Goal: Task Accomplishment & Management: Manage account settings

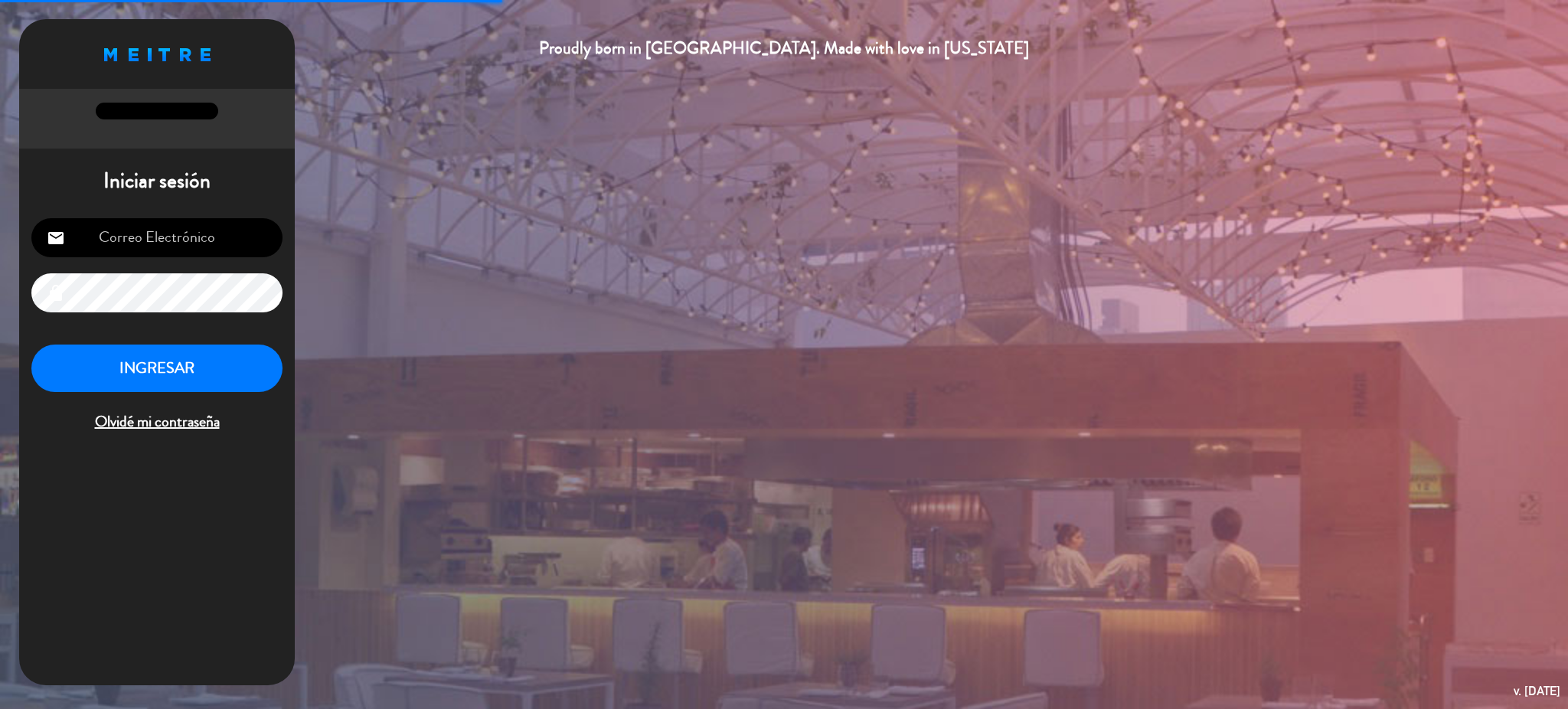
type input "[EMAIL_ADDRESS][DOMAIN_NAME]"
click at [226, 368] on button "INGRESAR" at bounding box center [156, 368] width 251 height 48
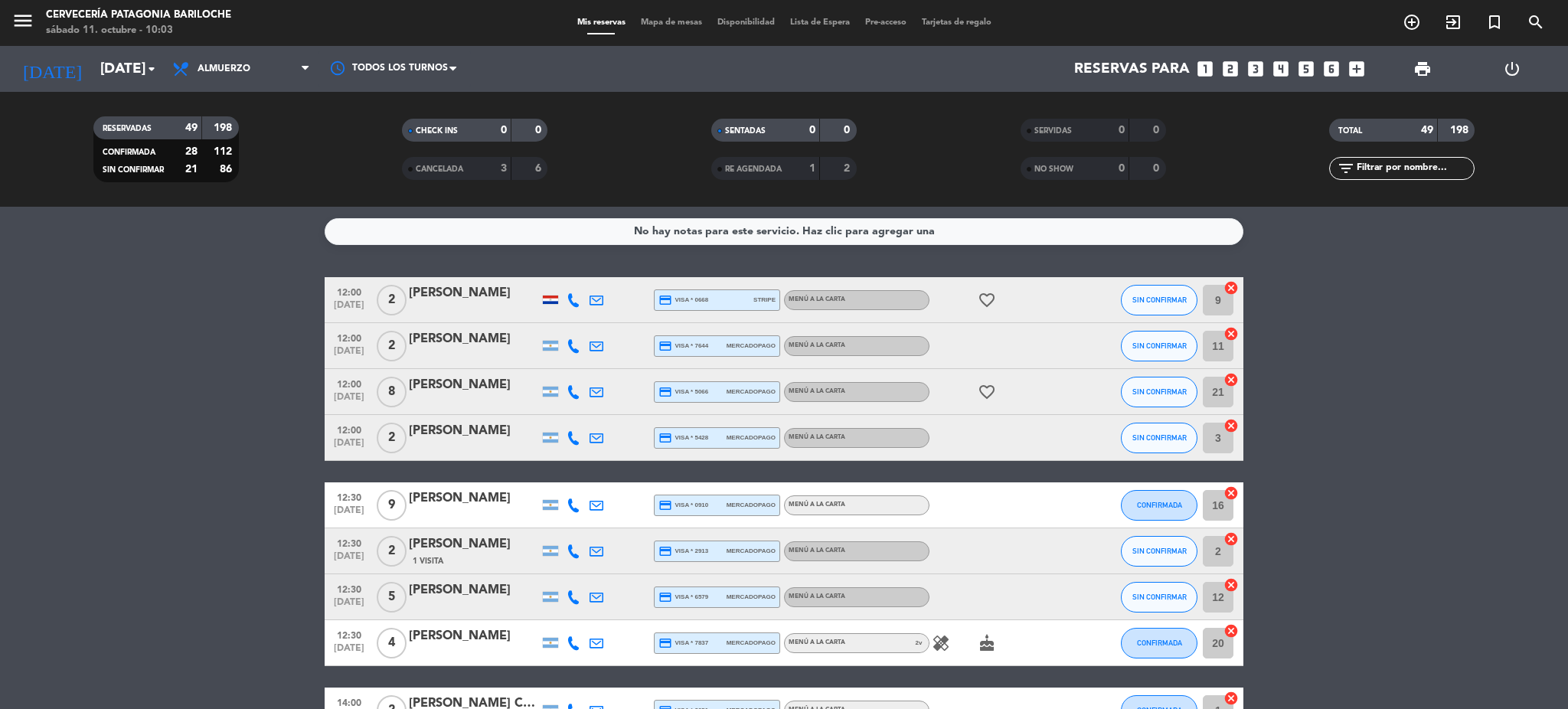
click at [568, 301] on icon at bounding box center [574, 300] width 14 height 14
click at [571, 276] on button "Copiar content_paste" at bounding box center [569, 274] width 47 height 16
click at [581, 269] on span "content_paste" at bounding box center [587, 274] width 11 height 11
drag, startPoint x: 132, startPoint y: 347, endPoint x: 444, endPoint y: 356, distance: 312.1
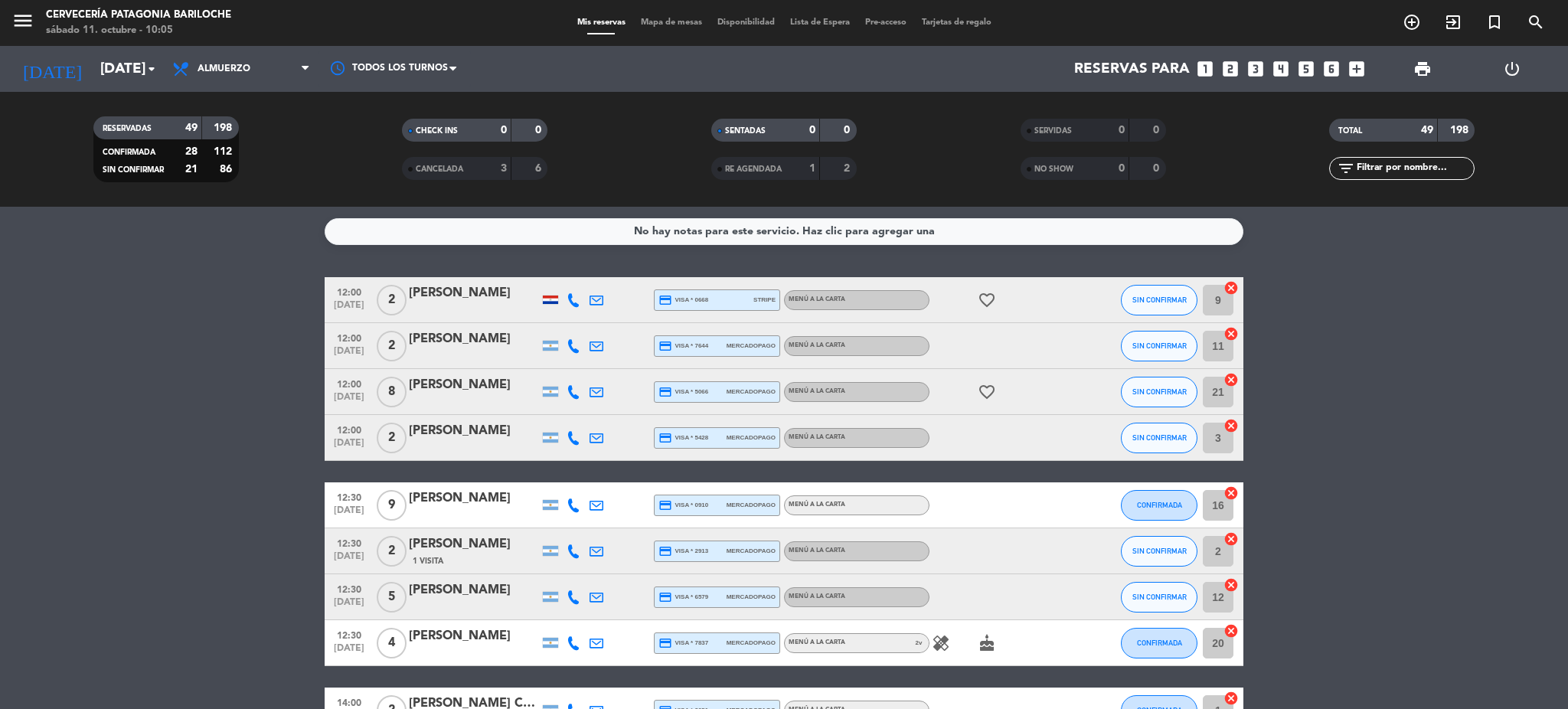
click at [572, 339] on icon at bounding box center [574, 346] width 14 height 14
click at [570, 314] on button "Copiar content_paste" at bounding box center [569, 319] width 47 height 16
click at [567, 386] on icon at bounding box center [574, 391] width 14 height 14
click at [570, 360] on span "Copiar" at bounding box center [559, 366] width 32 height 16
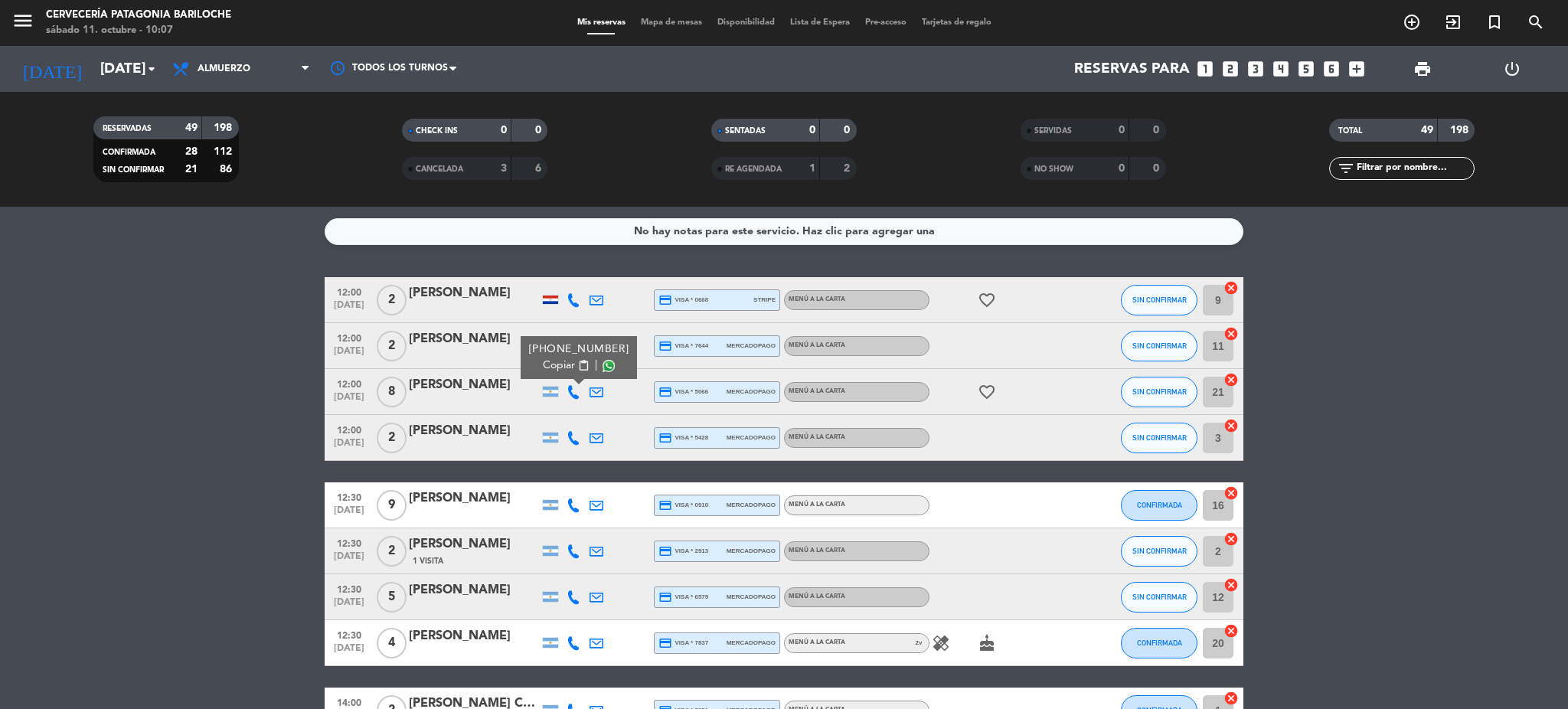
click at [579, 433] on icon at bounding box center [574, 438] width 14 height 14
click at [565, 408] on span "Copiar" at bounding box center [561, 412] width 32 height 16
click at [569, 496] on div at bounding box center [574, 504] width 23 height 45
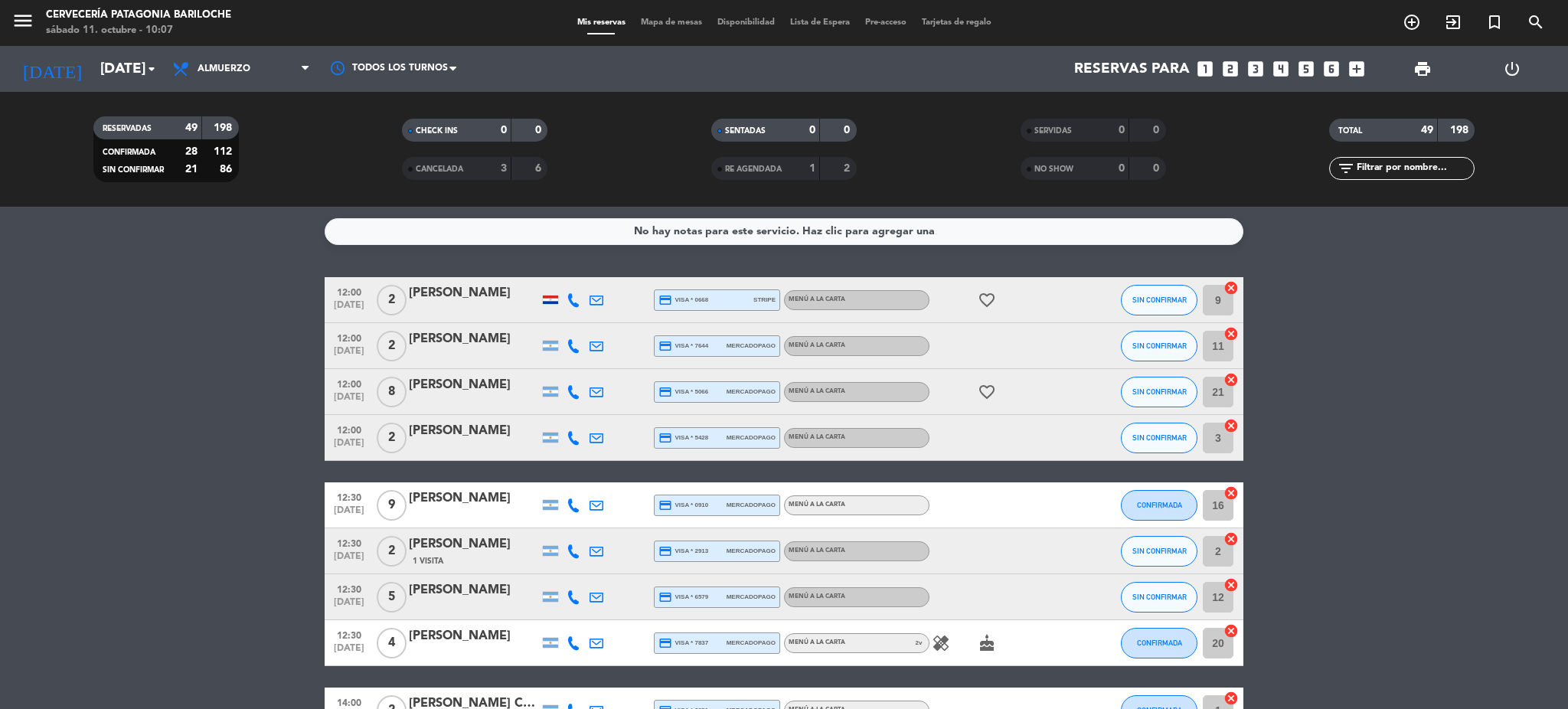
click at [569, 500] on icon at bounding box center [574, 505] width 14 height 14
click at [581, 473] on span "content_paste" at bounding box center [587, 479] width 11 height 11
drag, startPoint x: 175, startPoint y: 681, endPoint x: 261, endPoint y: 539, distance: 166.0
click at [571, 544] on icon at bounding box center [574, 551] width 14 height 14
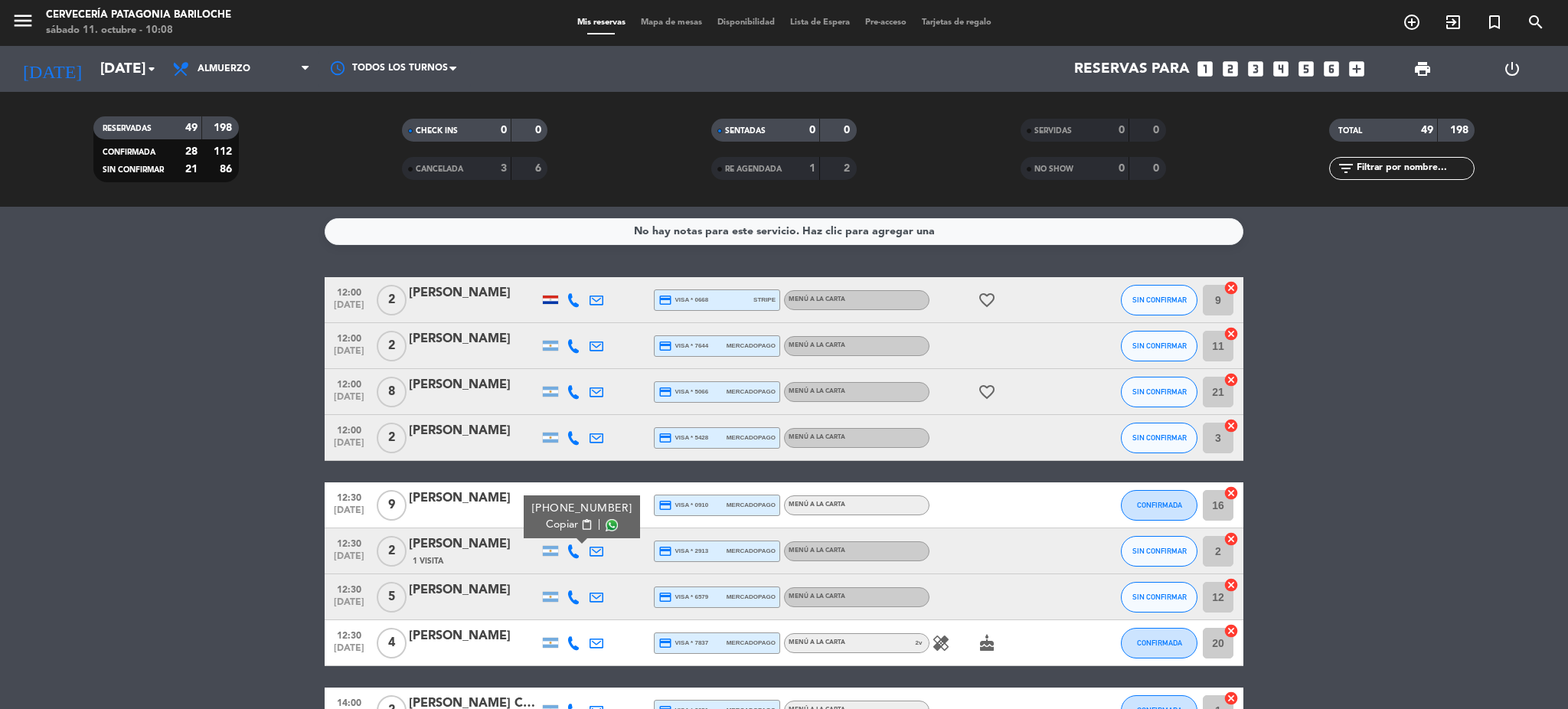
click at [564, 521] on span "Copiar" at bounding box center [561, 525] width 32 height 16
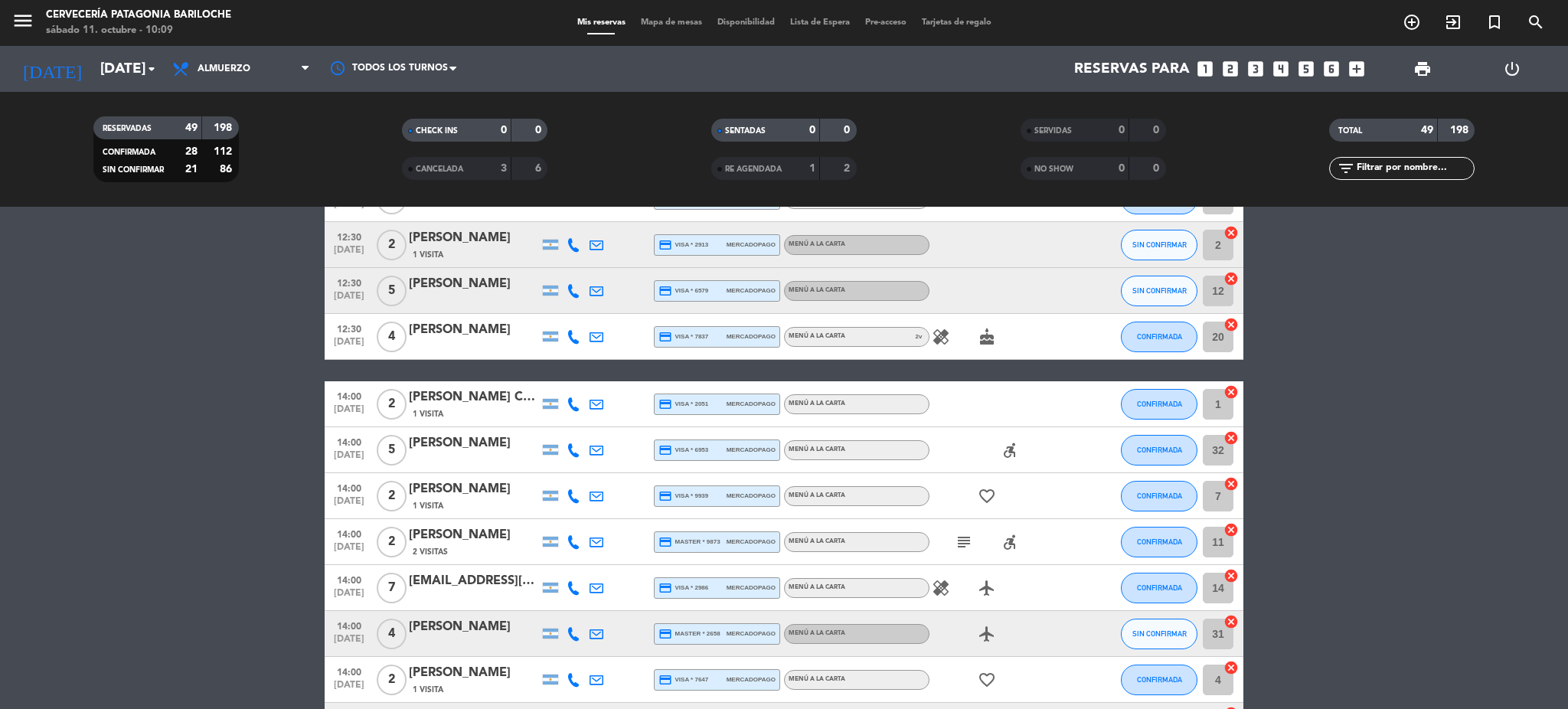
scroll to position [203, 0]
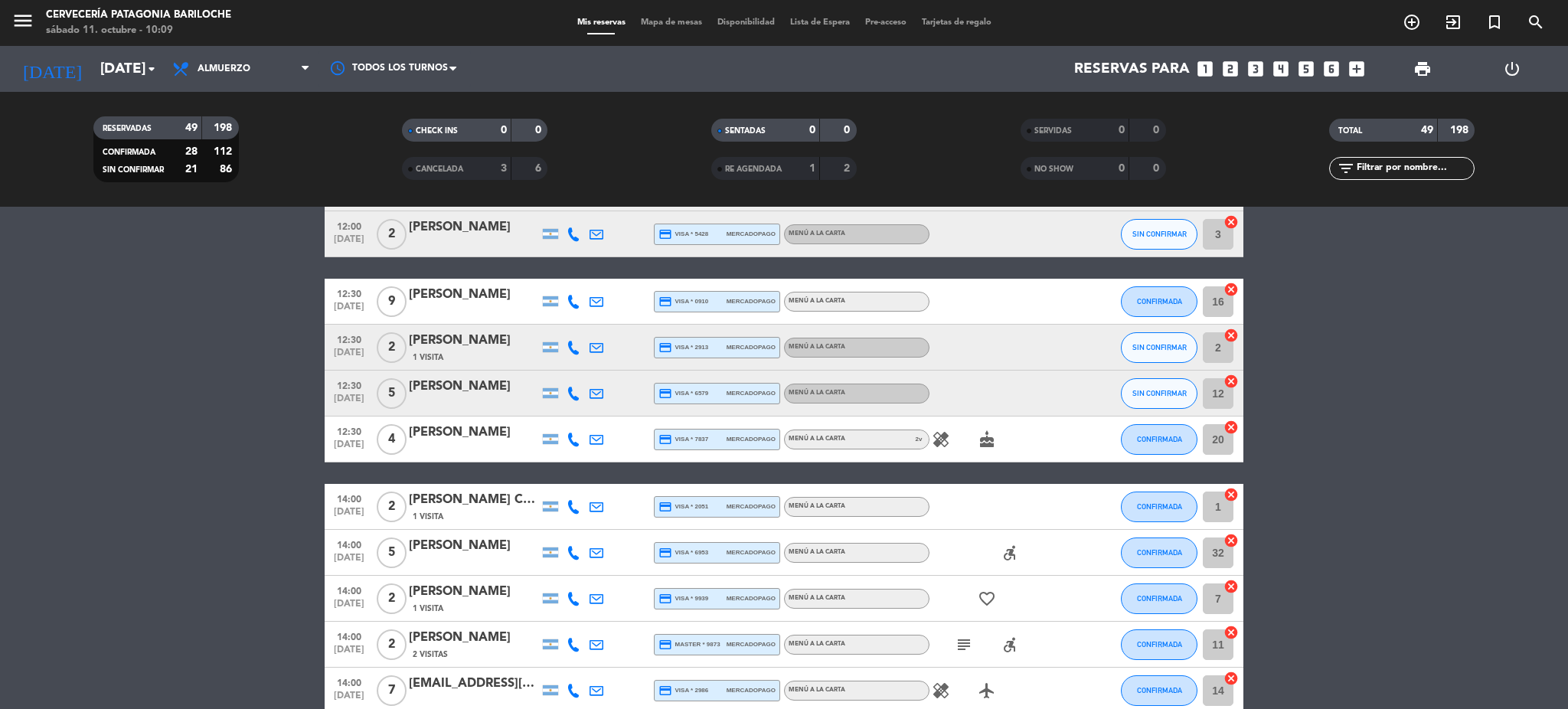
click at [570, 386] on icon at bounding box center [574, 393] width 14 height 14
click at [581, 367] on span "content_paste" at bounding box center [587, 367] width 11 height 11
click at [571, 438] on icon at bounding box center [574, 439] width 14 height 14
click at [564, 413] on span "Copiar" at bounding box center [561, 413] width 32 height 16
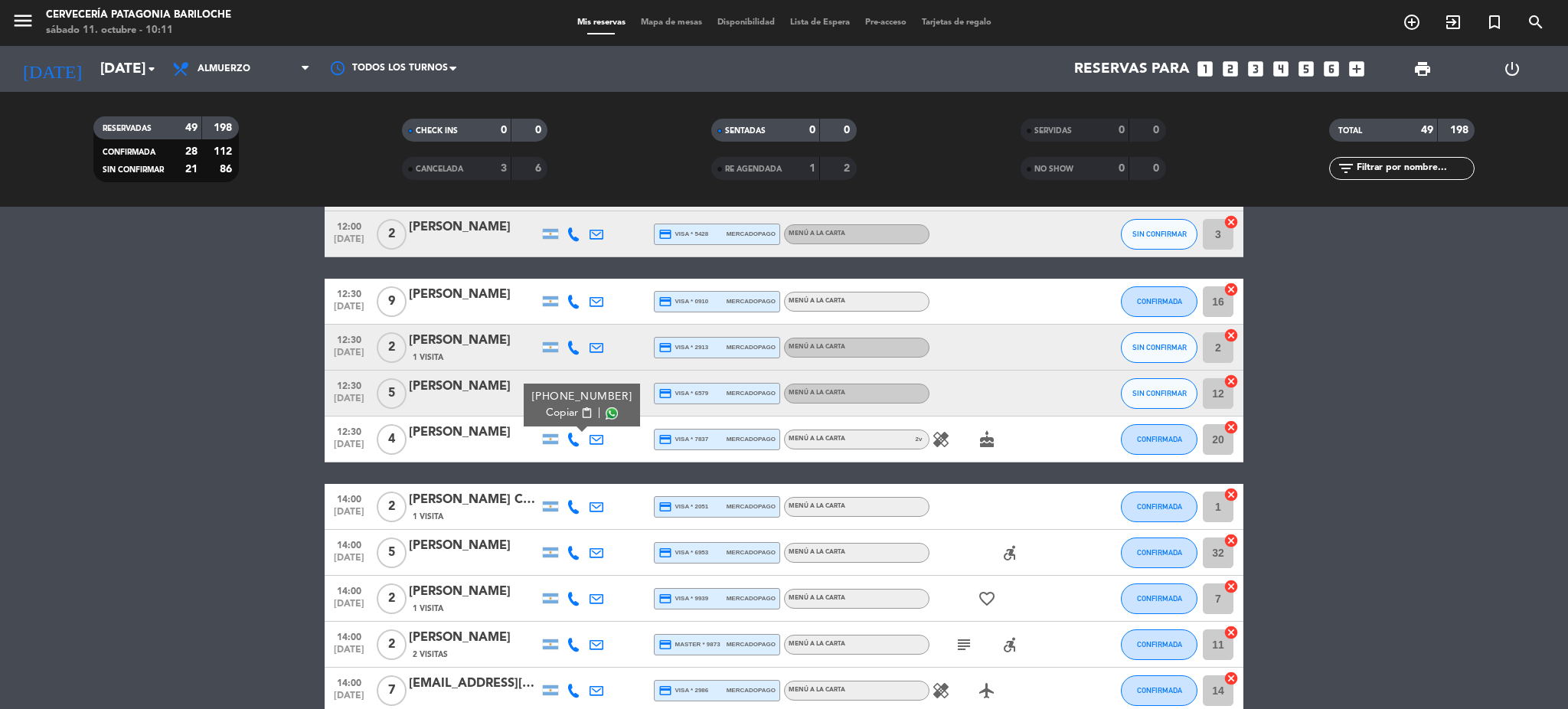
click at [569, 502] on icon at bounding box center [574, 506] width 14 height 14
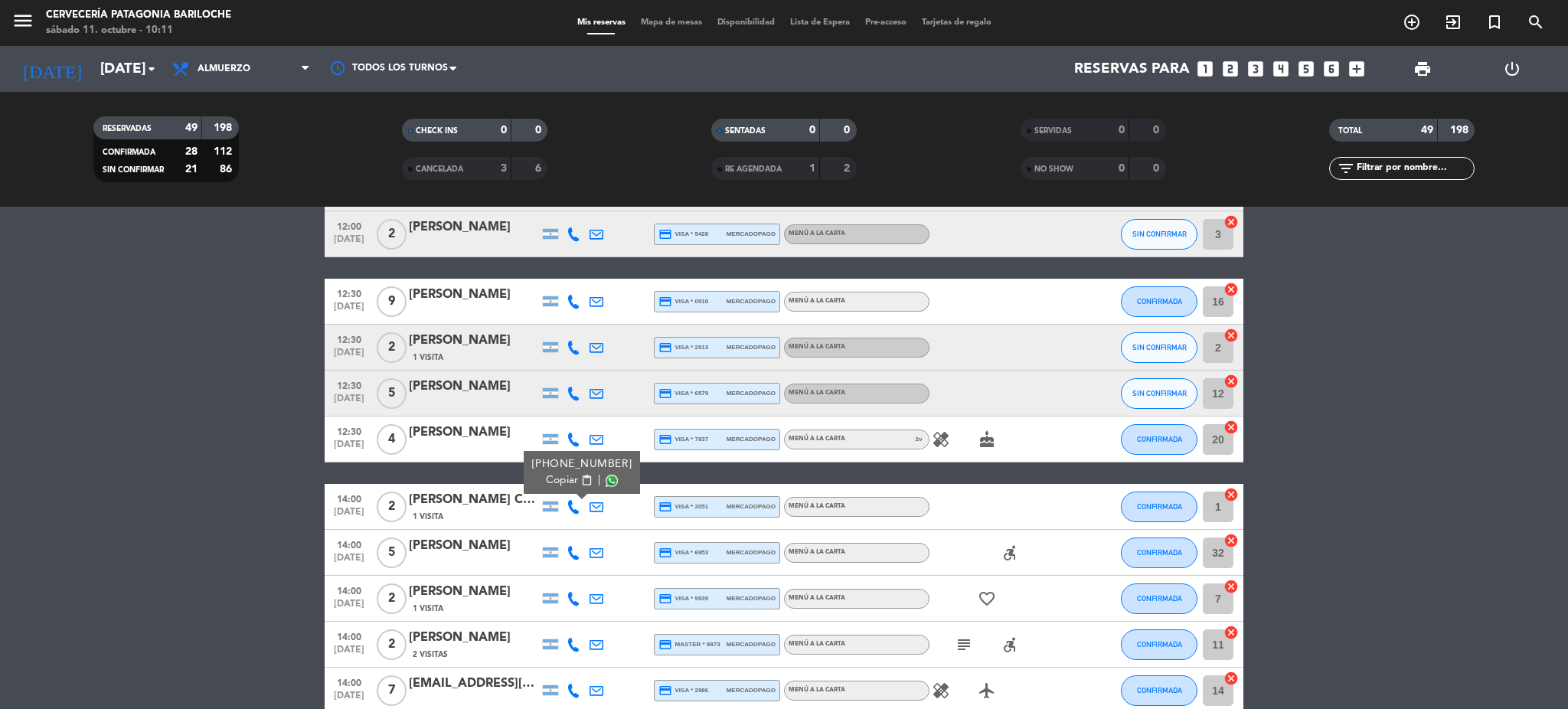
click at [555, 482] on span "Copiar" at bounding box center [561, 480] width 32 height 16
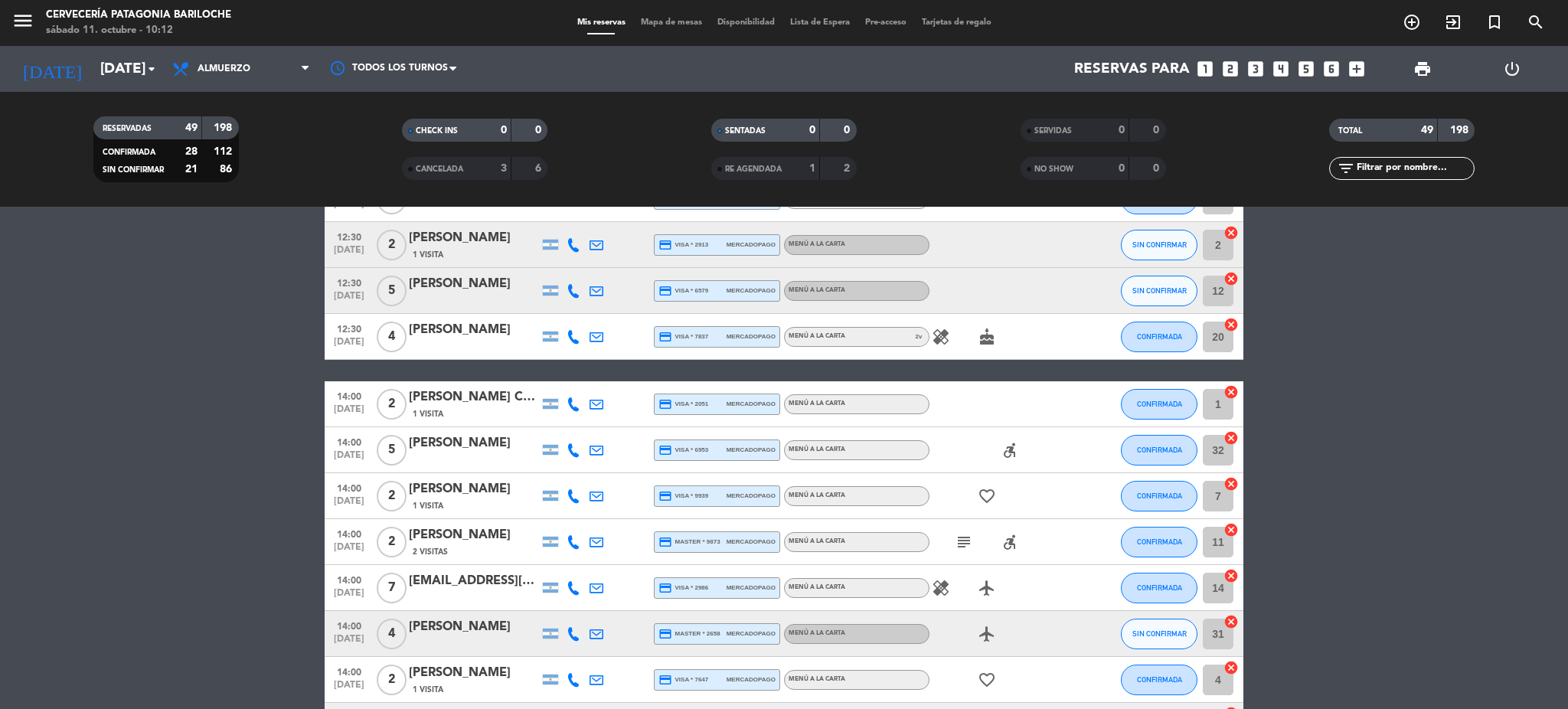
scroll to position [408, 0]
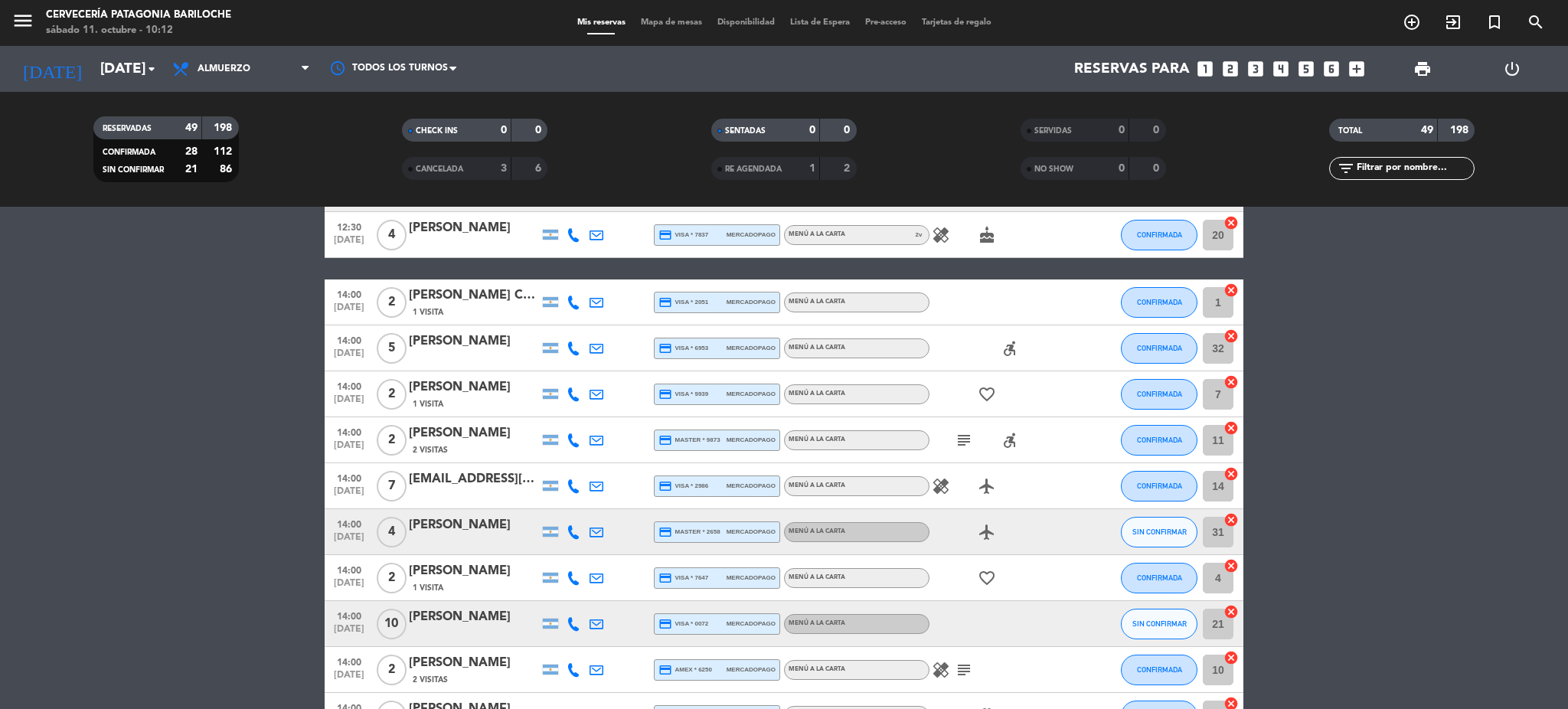
click at [577, 347] on icon at bounding box center [574, 348] width 14 height 14
click at [580, 319] on span "content_paste" at bounding box center [584, 322] width 11 height 11
click at [573, 390] on icon at bounding box center [574, 394] width 14 height 14
click at [573, 350] on div "[PHONE_NUMBER]" at bounding box center [582, 352] width 101 height 16
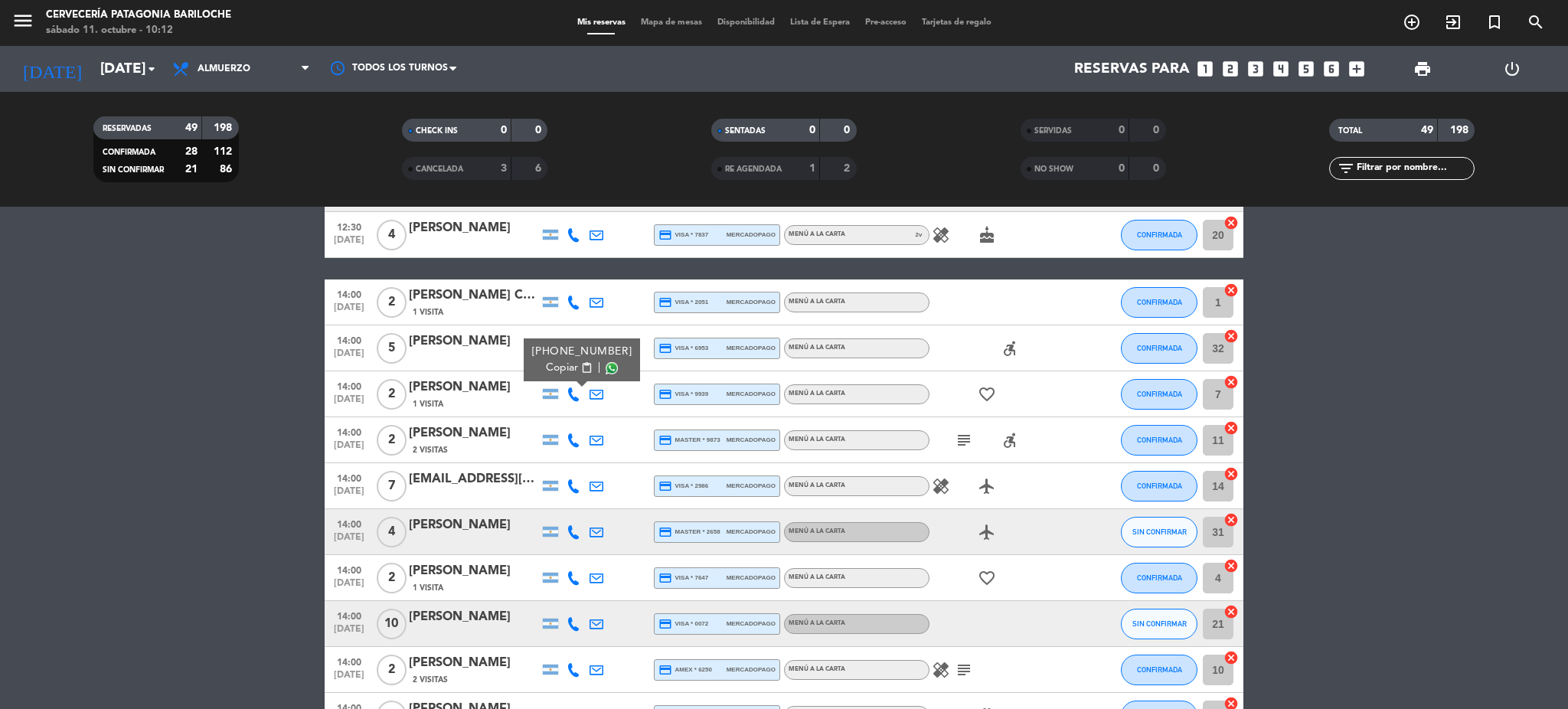
click at [570, 372] on span "Copiar" at bounding box center [561, 368] width 32 height 16
click at [567, 434] on icon at bounding box center [574, 439] width 14 height 14
click at [579, 409] on span "content_paste" at bounding box center [584, 414] width 11 height 11
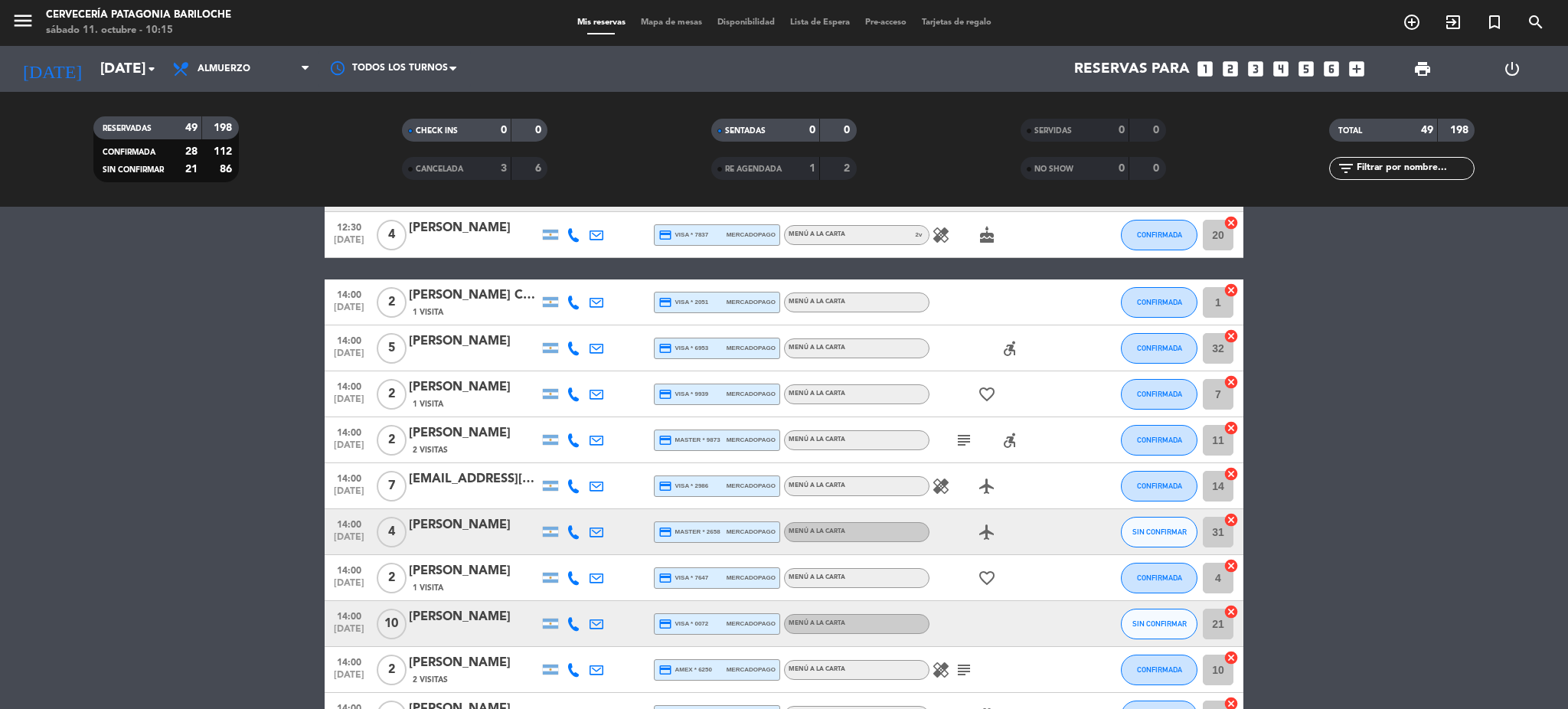
click at [574, 481] on icon at bounding box center [574, 486] width 14 height 14
click at [556, 452] on span "Copiar" at bounding box center [561, 460] width 32 height 16
click at [572, 534] on icon at bounding box center [574, 532] width 14 height 14
click at [582, 500] on span "content_paste" at bounding box center [587, 506] width 11 height 11
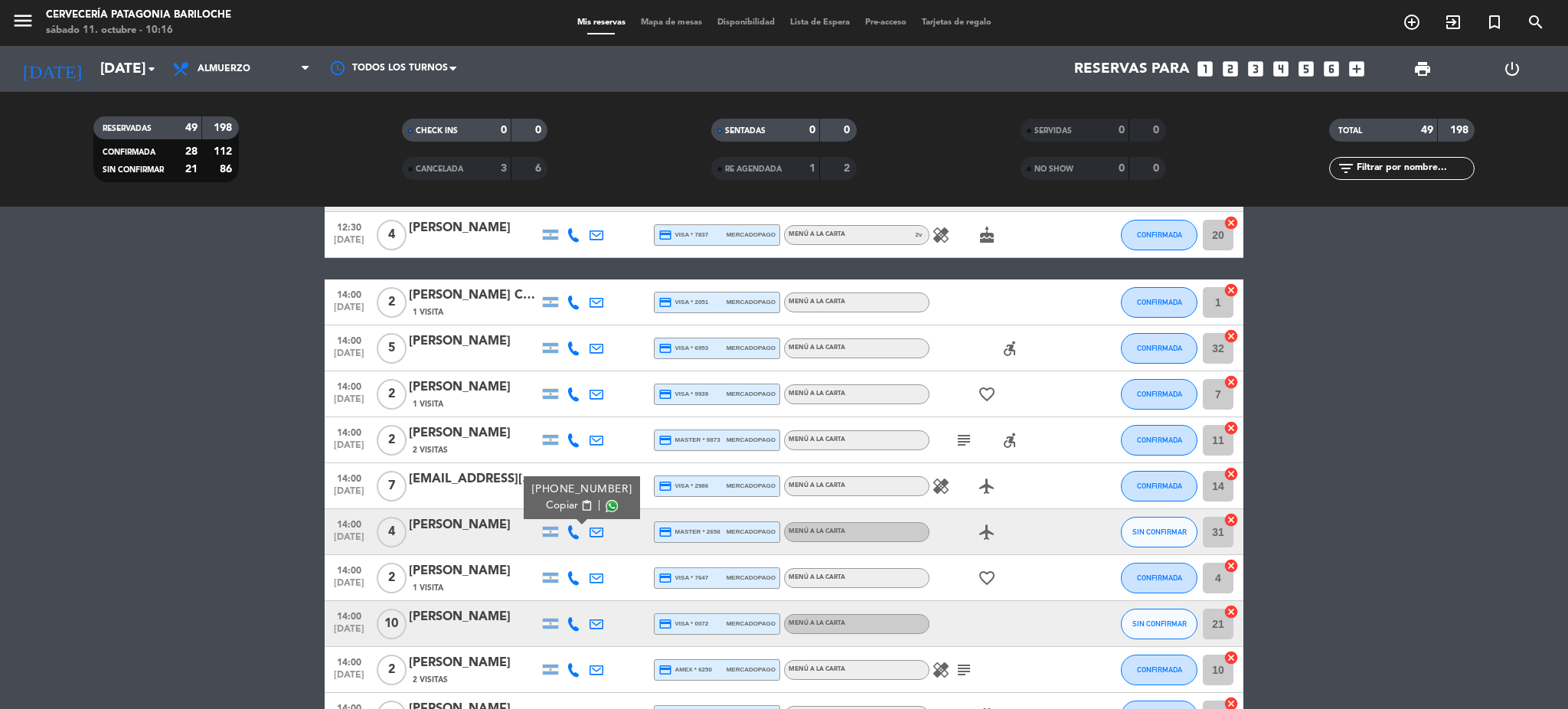
click at [570, 589] on div at bounding box center [574, 577] width 23 height 45
click at [580, 573] on icon at bounding box center [574, 577] width 14 height 14
click at [570, 548] on button "Copiar content_paste" at bounding box center [569, 551] width 47 height 16
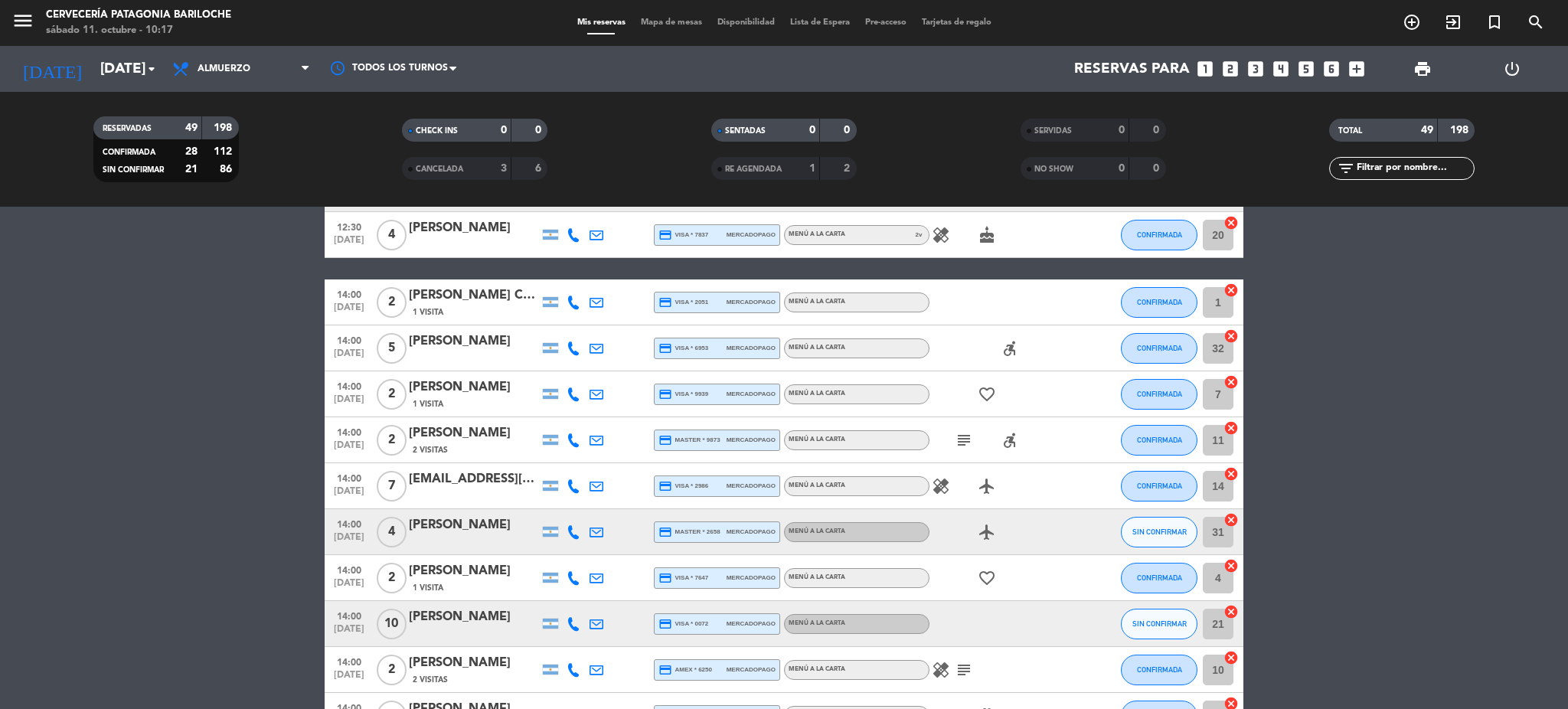
scroll to position [714, 0]
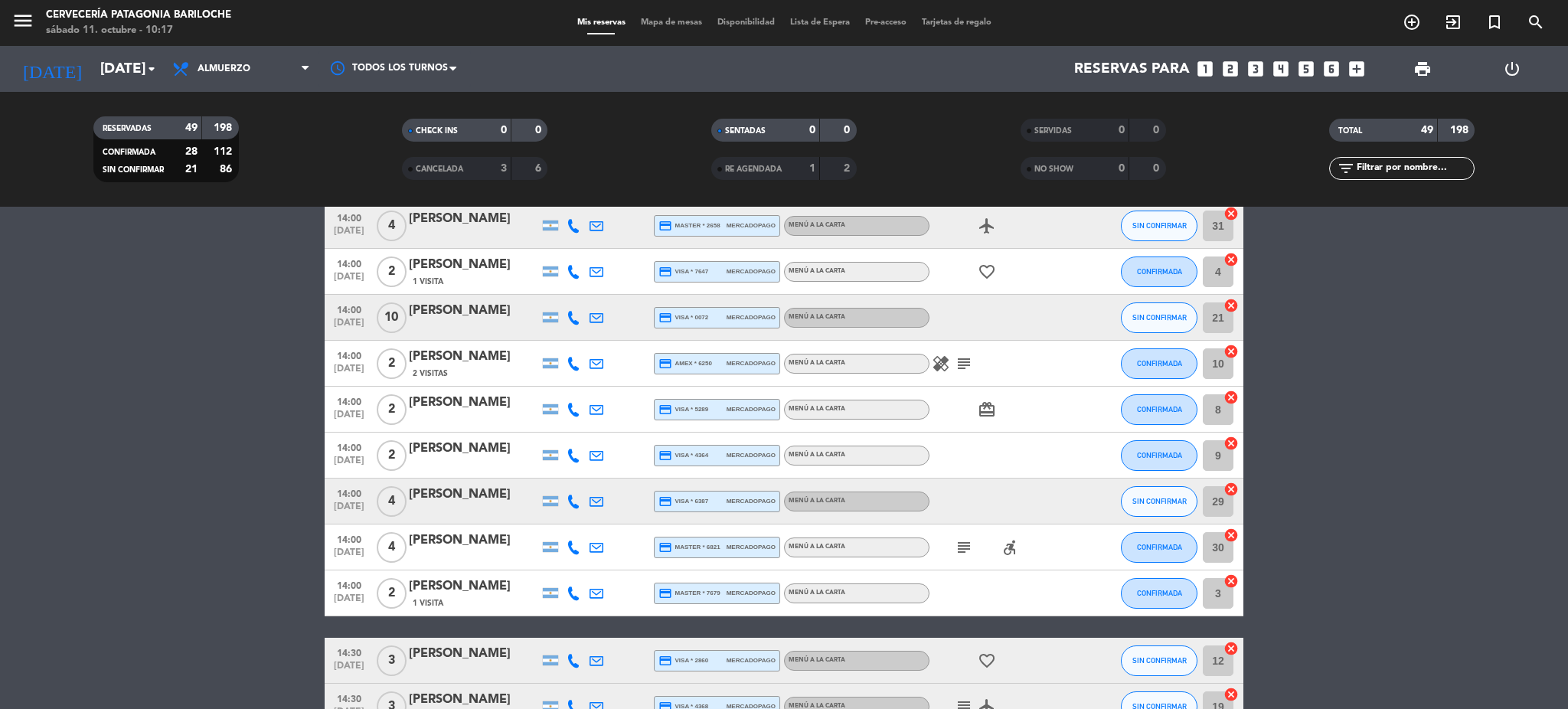
click at [574, 311] on icon at bounding box center [574, 318] width 14 height 14
click at [547, 294] on span "Copiar" at bounding box center [559, 292] width 32 height 16
click at [570, 357] on icon at bounding box center [574, 363] width 14 height 14
click at [581, 337] on span "content_paste" at bounding box center [587, 337] width 11 height 11
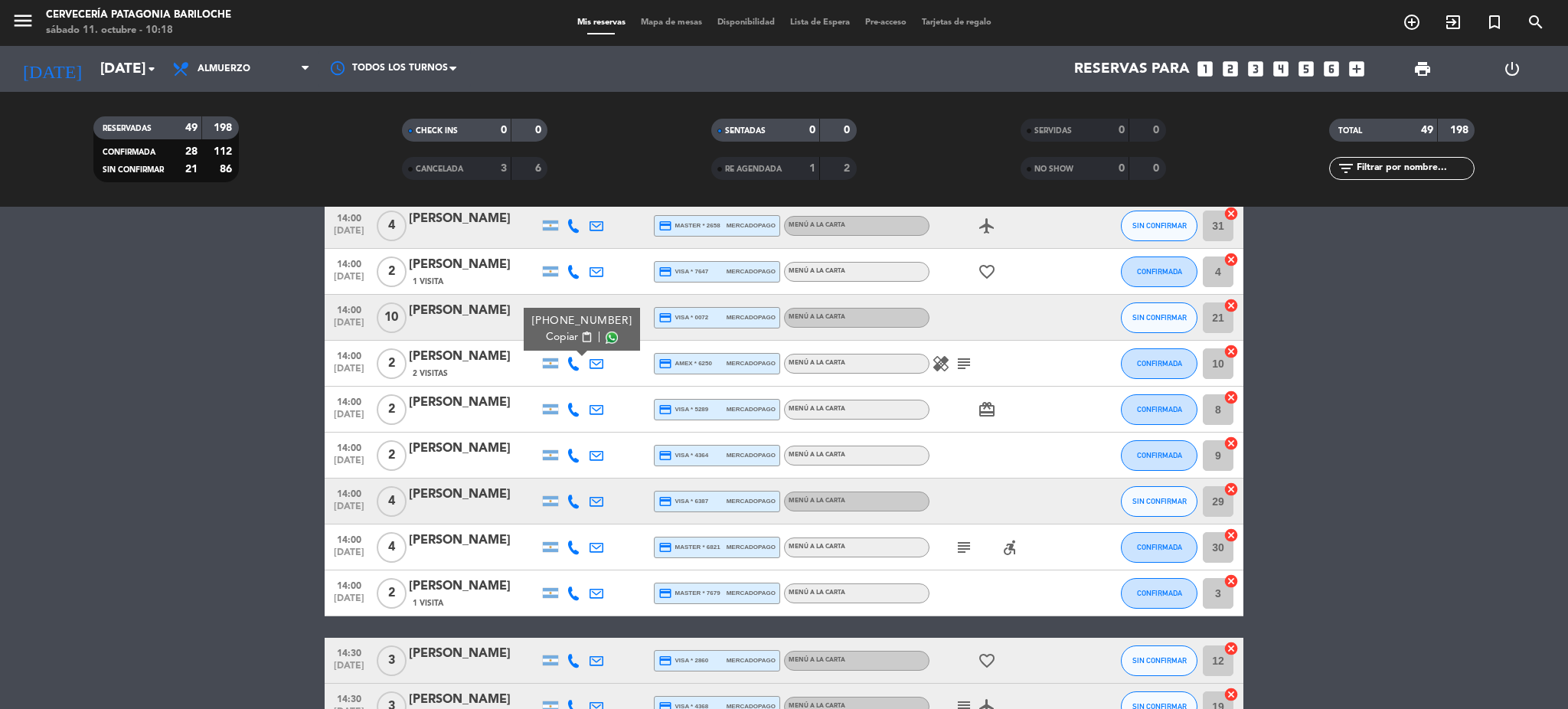
click at [577, 404] on icon at bounding box center [574, 409] width 14 height 14
click at [581, 377] on span "content_paste" at bounding box center [587, 383] width 11 height 11
click at [571, 450] on icon at bounding box center [574, 455] width 14 height 14
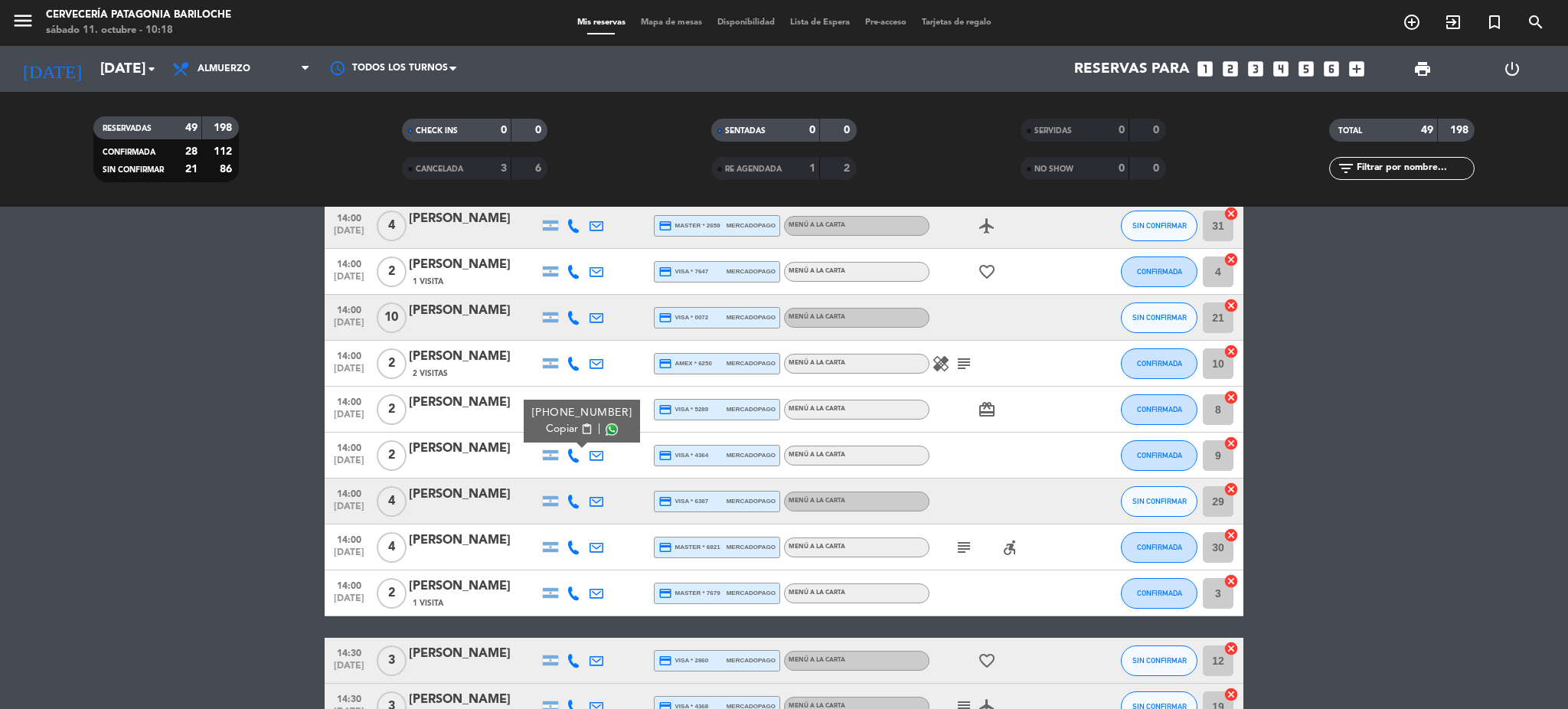
click at [566, 426] on span "Copiar" at bounding box center [561, 429] width 32 height 16
click at [572, 500] on icon at bounding box center [574, 501] width 14 height 14
click at [569, 481] on span "Copiar" at bounding box center [561, 475] width 32 height 16
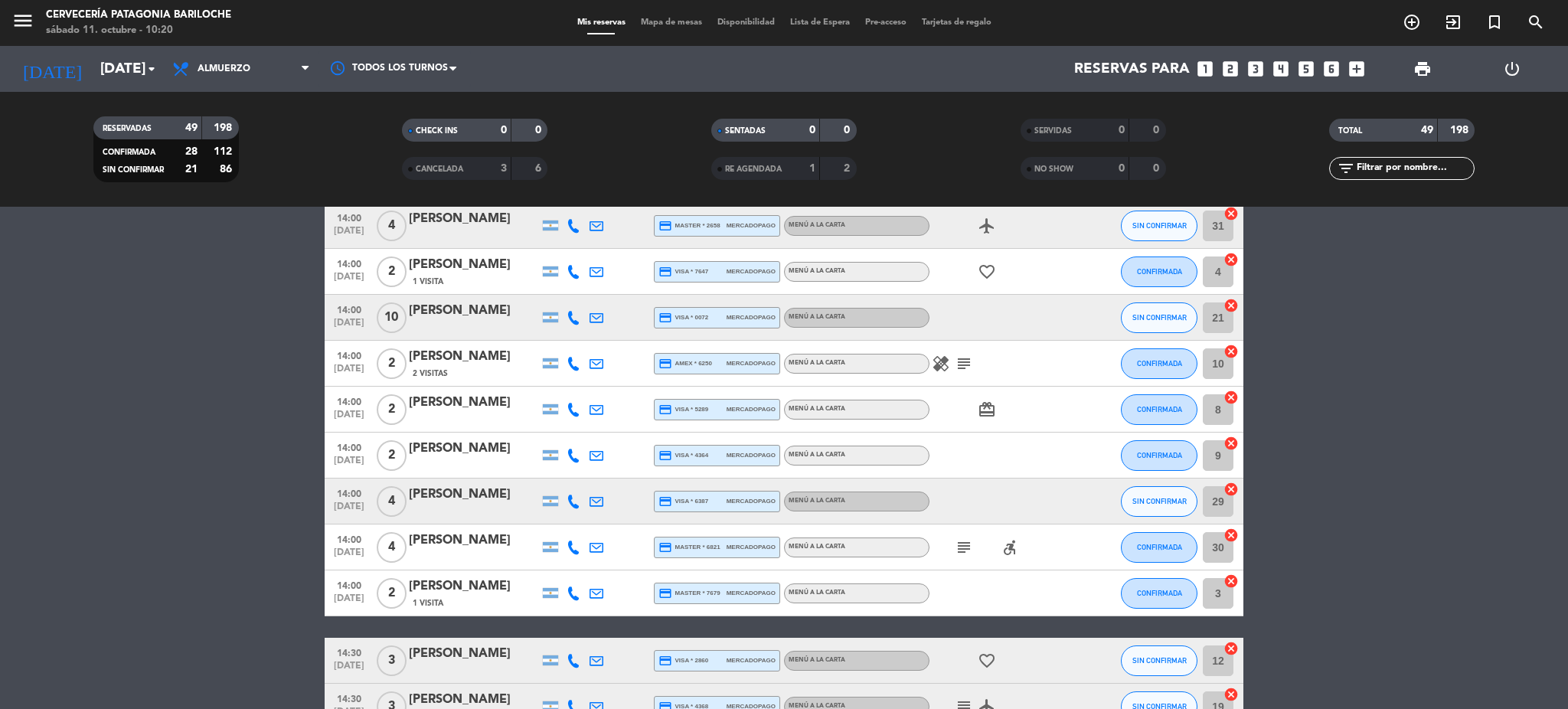
click at [565, 534] on div at bounding box center [574, 546] width 23 height 45
click at [567, 548] on icon at bounding box center [574, 547] width 14 height 14
click at [581, 515] on span "content_paste" at bounding box center [587, 521] width 11 height 11
click at [570, 591] on icon at bounding box center [574, 593] width 14 height 14
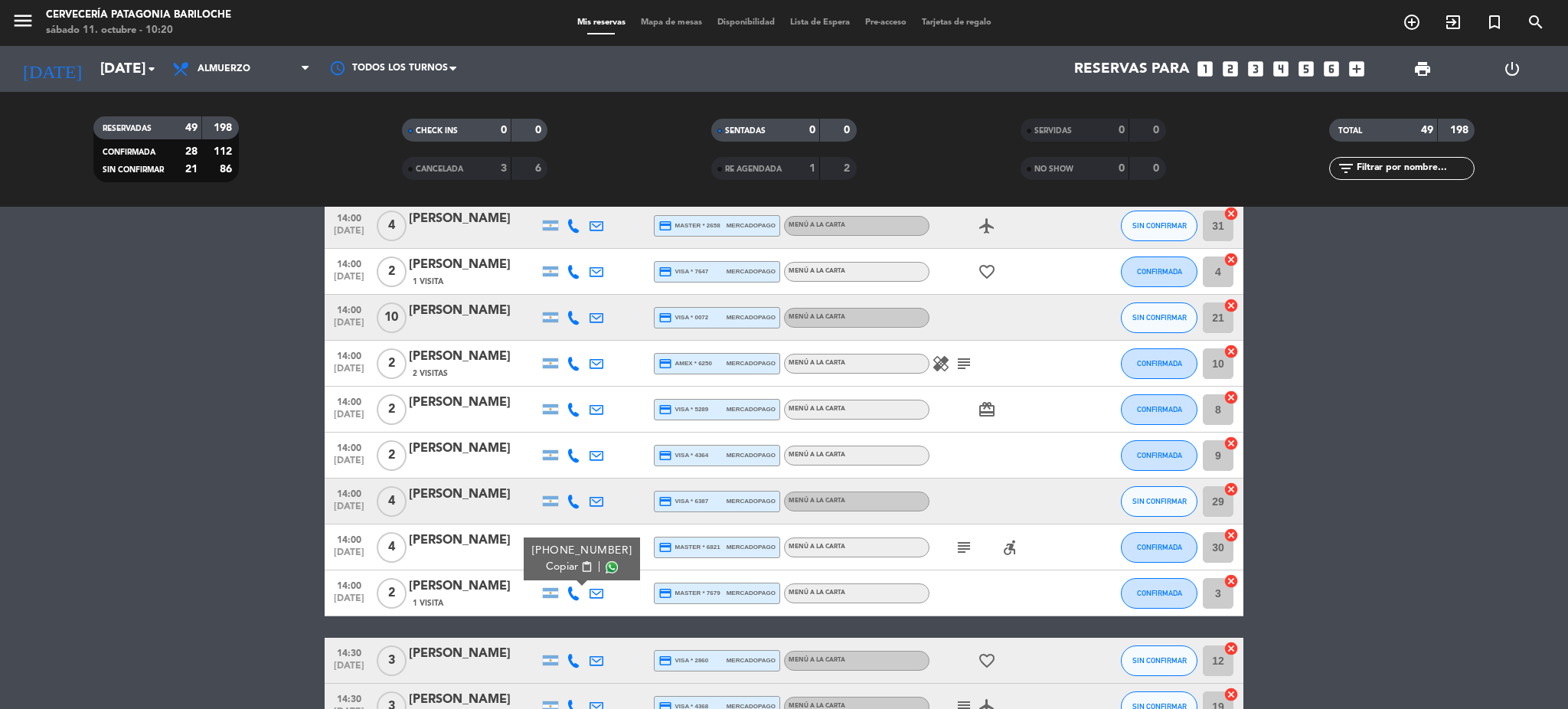
click at [558, 559] on span "Copiar" at bounding box center [561, 567] width 32 height 16
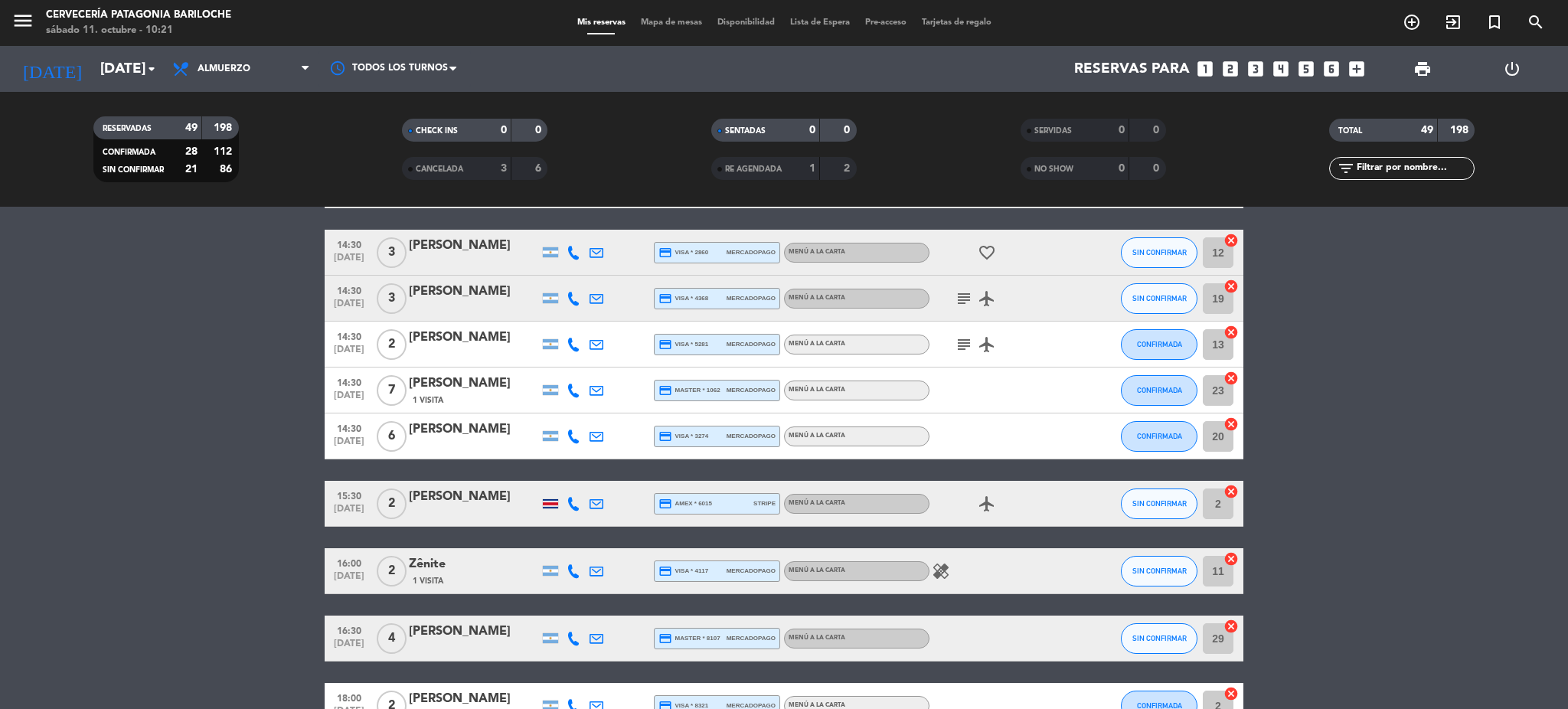
scroll to position [919, 0]
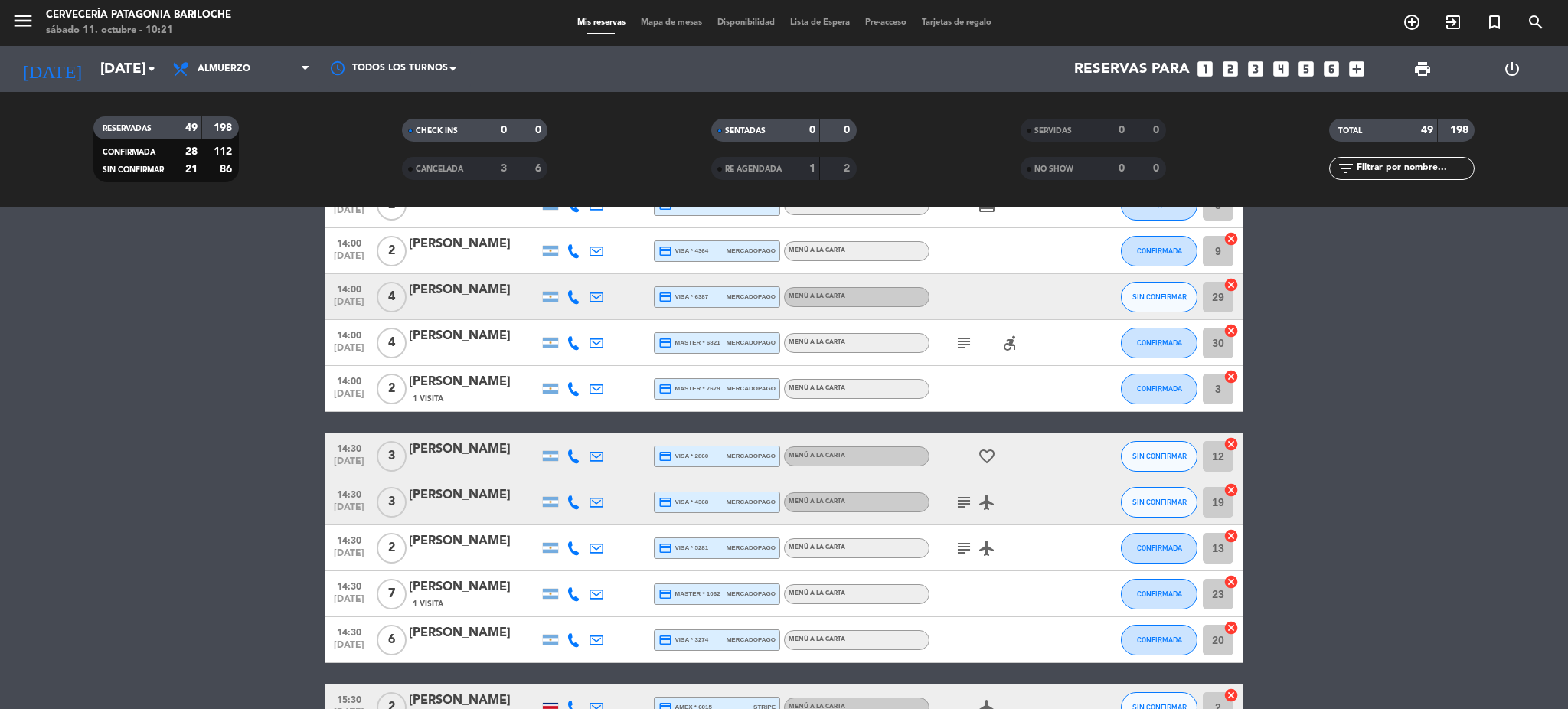
click at [574, 454] on icon at bounding box center [574, 456] width 14 height 14
click at [581, 430] on span "content_paste" at bounding box center [587, 430] width 11 height 11
click at [170, 465] on bookings-row "12:00 [DATE] 2 [PERSON_NAME] credit_card visa * 0668 stripe MENÚ A LA CARTA fav…" at bounding box center [784, 602] width 1568 height 2486
click at [570, 499] on icon at bounding box center [574, 502] width 14 height 14
click at [581, 479] on span "content_paste" at bounding box center [587, 475] width 11 height 11
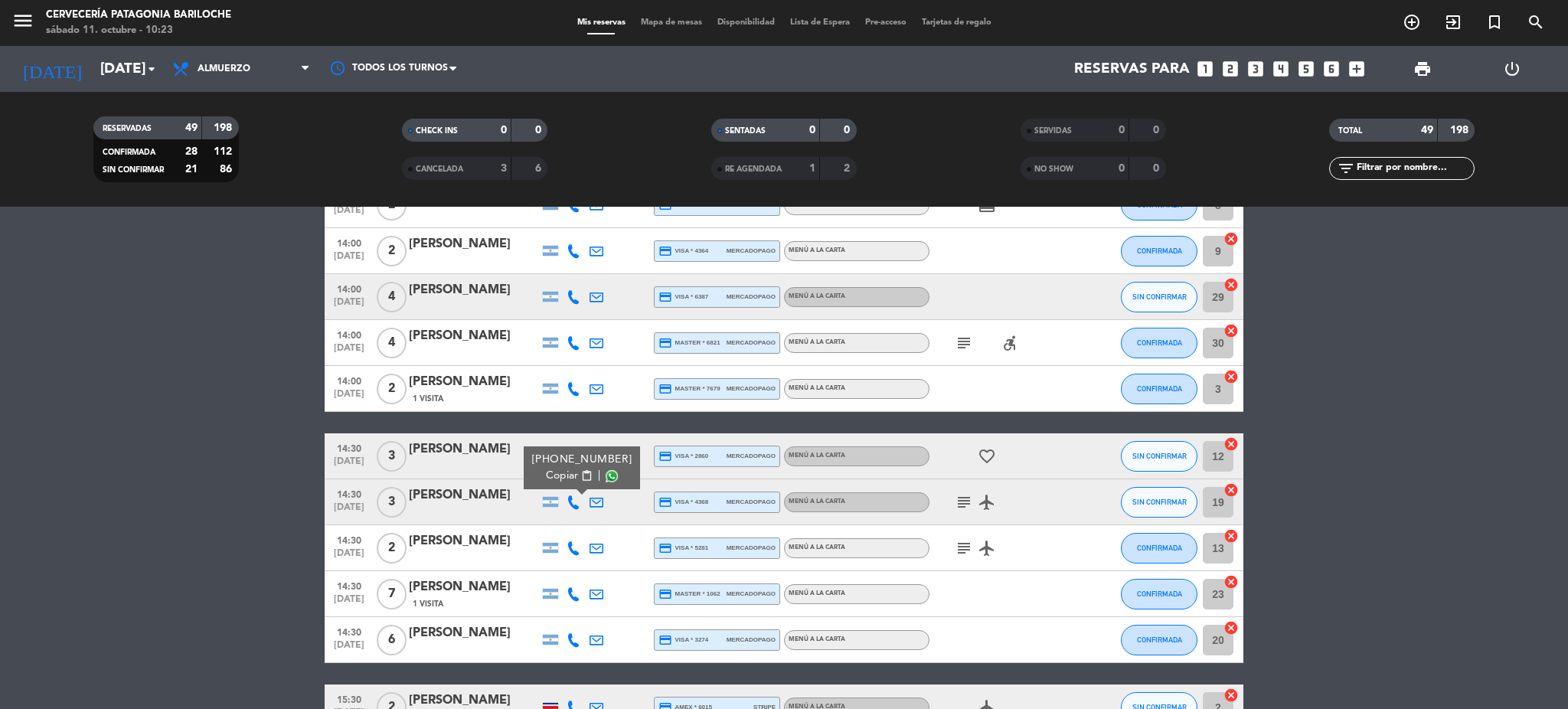
click at [572, 466] on div "[PHONE_NUMBER]" at bounding box center [582, 460] width 101 height 16
click at [581, 470] on span "content_paste" at bounding box center [587, 475] width 11 height 11
click at [56, 470] on bookings-row "12:00 [DATE] 2 [PERSON_NAME] credit_card visa * 0668 stripe MENÚ A LA CARTA fav…" at bounding box center [784, 602] width 1568 height 2486
click at [571, 553] on icon at bounding box center [574, 548] width 14 height 14
click at [570, 524] on button "Copiar content_paste" at bounding box center [569, 522] width 47 height 16
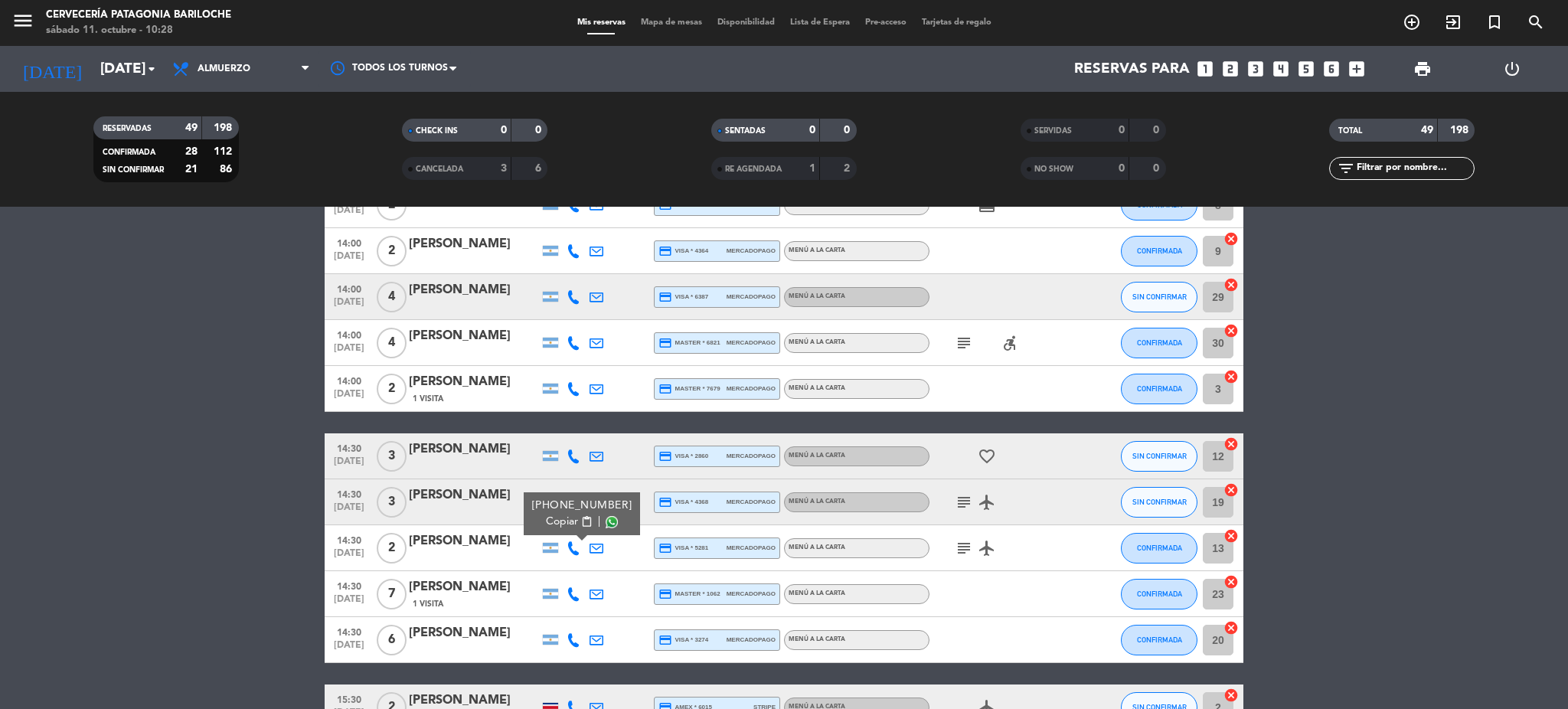
click at [570, 515] on span "Copiar" at bounding box center [561, 522] width 32 height 16
click at [288, 412] on bookings-row "12:00 [DATE] 2 [PERSON_NAME] credit_card visa * 0668 stripe MENÚ A LA CARTA fav…" at bounding box center [784, 602] width 1568 height 2486
click at [571, 595] on icon at bounding box center [574, 594] width 14 height 14
click at [568, 556] on div "[PHONE_NUMBER]" at bounding box center [579, 551] width 101 height 16
click at [570, 562] on span "Copiar" at bounding box center [559, 568] width 32 height 16
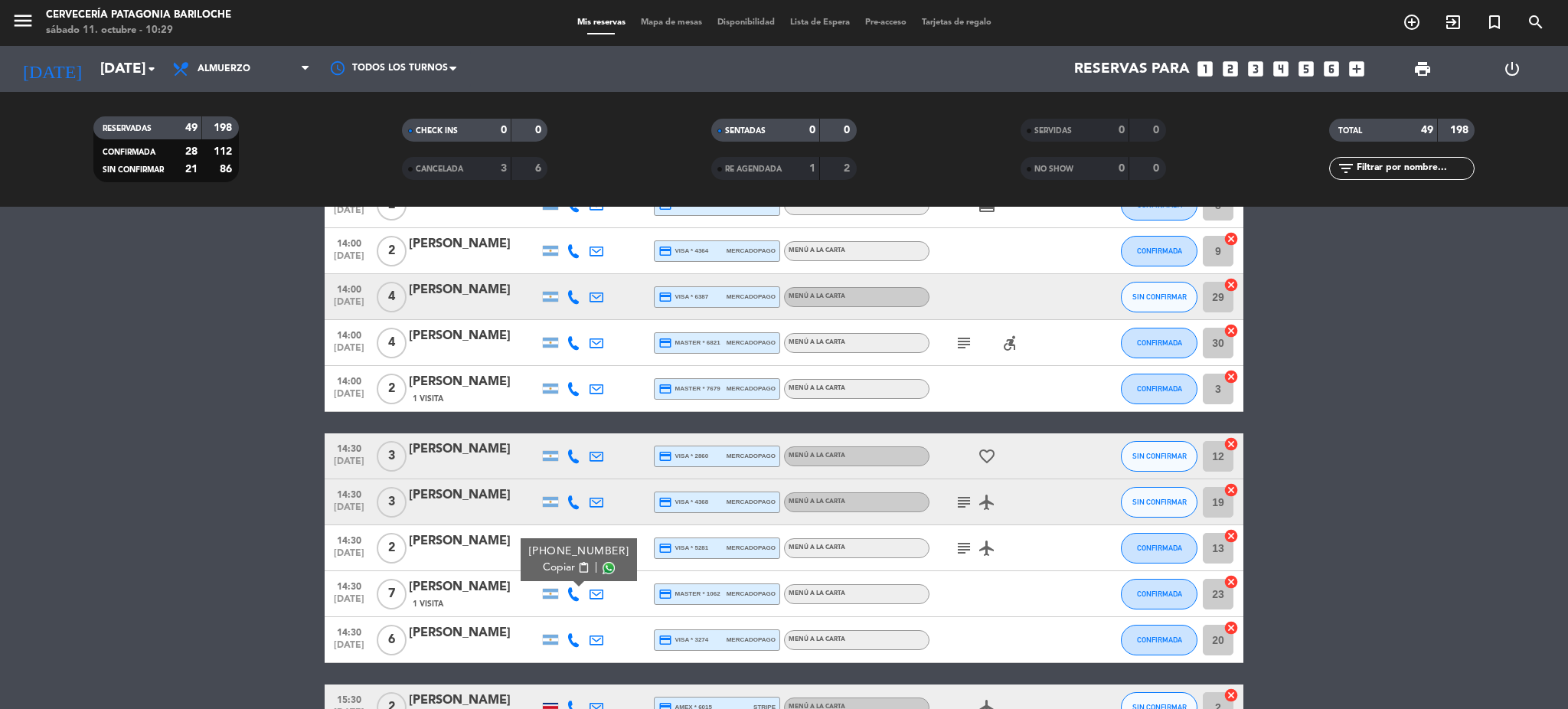
click at [556, 558] on div "[PHONE_NUMBER]" at bounding box center [579, 551] width 101 height 16
click at [571, 567] on button "Copiar content_paste" at bounding box center [566, 568] width 47 height 16
click at [207, 439] on bookings-row "12:00 [DATE] 2 [PERSON_NAME] credit_card visa * 0668 stripe MENÚ A LA CARTA fav…" at bounding box center [784, 602] width 1568 height 2486
click at [574, 640] on icon at bounding box center [574, 640] width 14 height 14
click at [581, 611] on span "content_paste" at bounding box center [587, 613] width 11 height 11
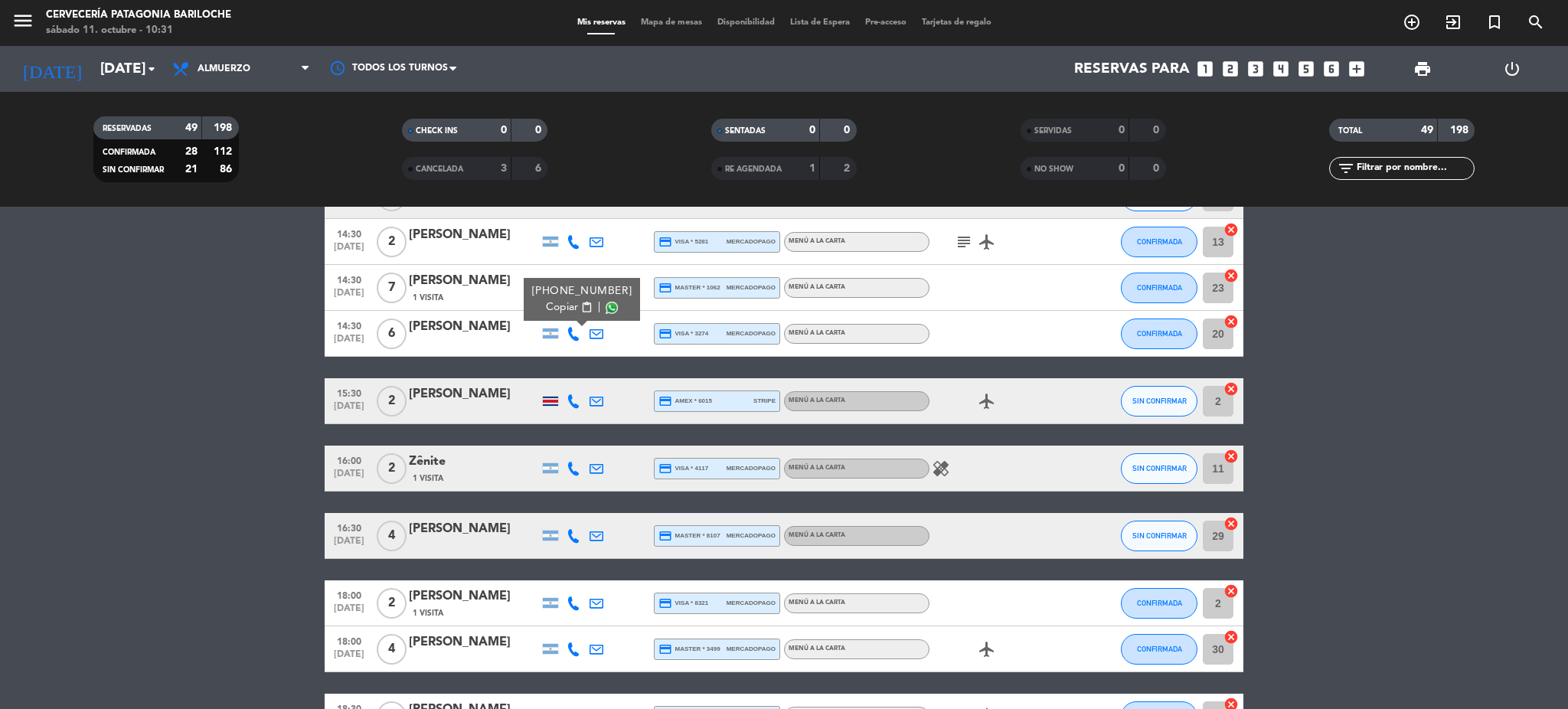
scroll to position [1122, 0]
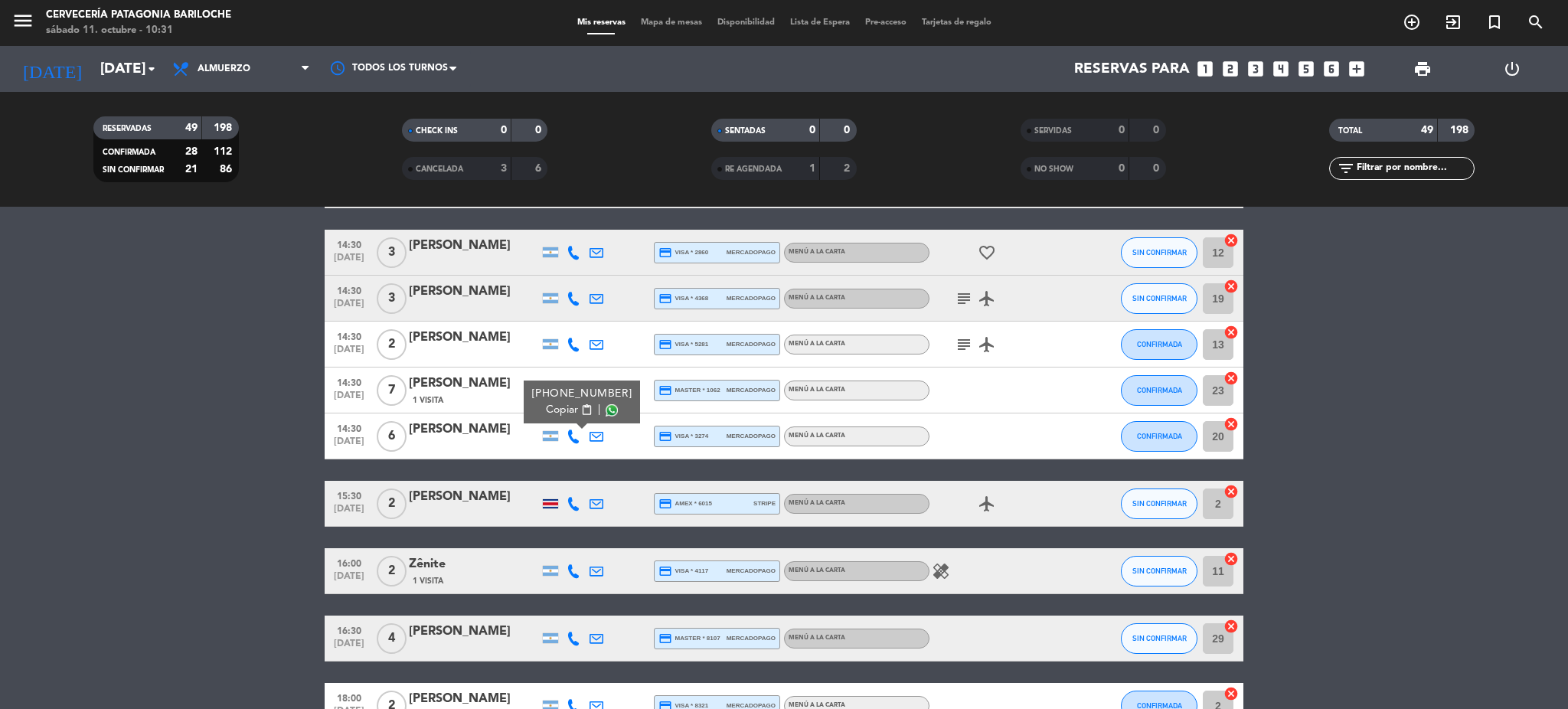
click at [570, 503] on icon at bounding box center [574, 503] width 14 height 14
click at [567, 470] on span "Copiar" at bounding box center [565, 478] width 32 height 16
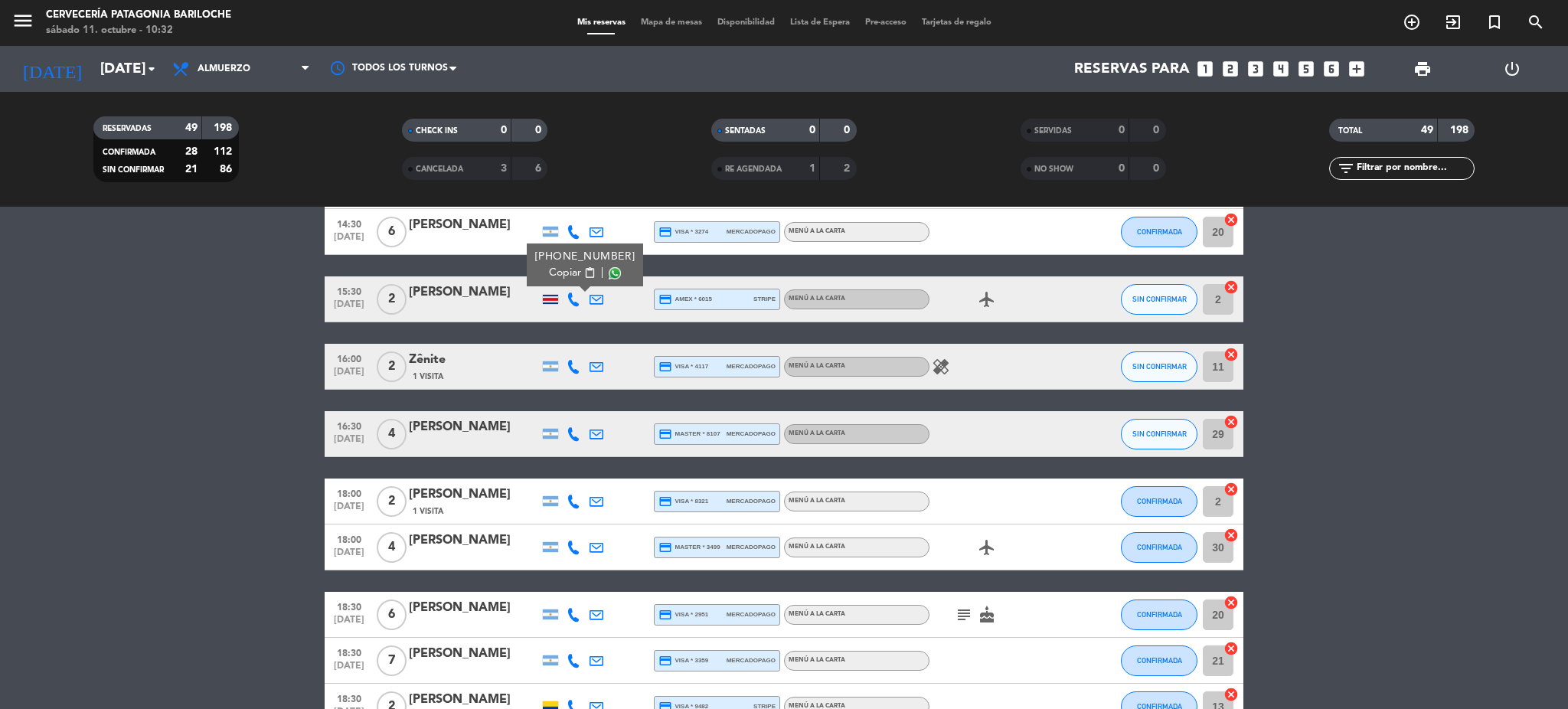
click at [197, 396] on bookings-row "12:00 [DATE] 2 [PERSON_NAME] credit_card visa * 0668 stripe MENÚ A LA CARTA fav…" at bounding box center [784, 194] width 1568 height 2486
click at [567, 360] on icon at bounding box center [574, 367] width 14 height 14
click at [581, 335] on span "content_paste" at bounding box center [587, 341] width 11 height 11
click at [230, 482] on bookings-row "12:00 [DATE] 2 [PERSON_NAME] credit_card visa * 0668 stripe MENÚ A LA CARTA fav…" at bounding box center [784, 194] width 1568 height 2486
click at [572, 433] on icon at bounding box center [574, 434] width 14 height 14
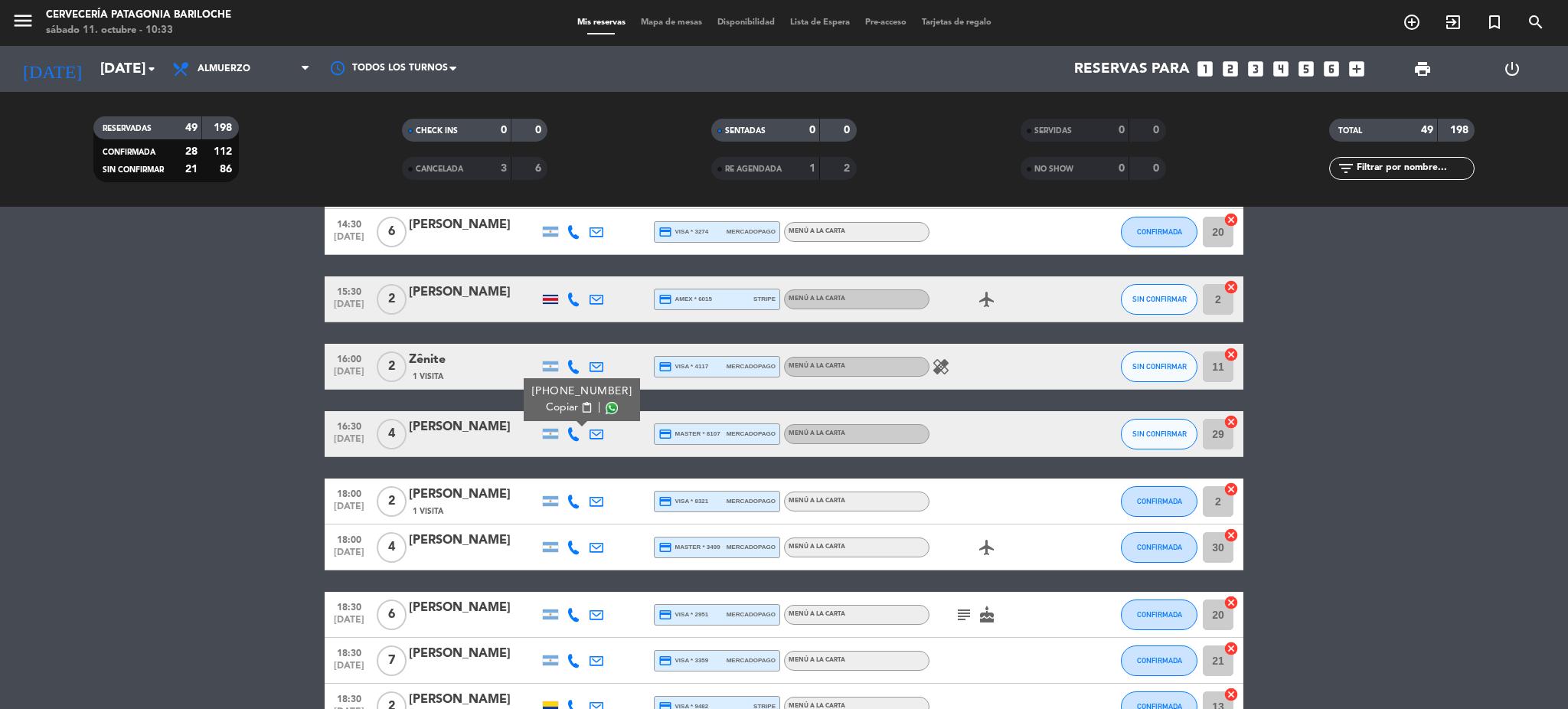
click at [570, 408] on button "Copiar content_paste" at bounding box center [569, 408] width 47 height 16
click at [257, 466] on bookings-row "12:00 [DATE] 2 [PERSON_NAME] credit_card visa * 0668 stripe MENÚ A LA CARTA fav…" at bounding box center [784, 194] width 1568 height 2486
click at [566, 491] on div at bounding box center [574, 501] width 23 height 45
click at [579, 498] on icon at bounding box center [574, 501] width 14 height 14
click at [581, 471] on span "content_paste" at bounding box center [587, 475] width 11 height 11
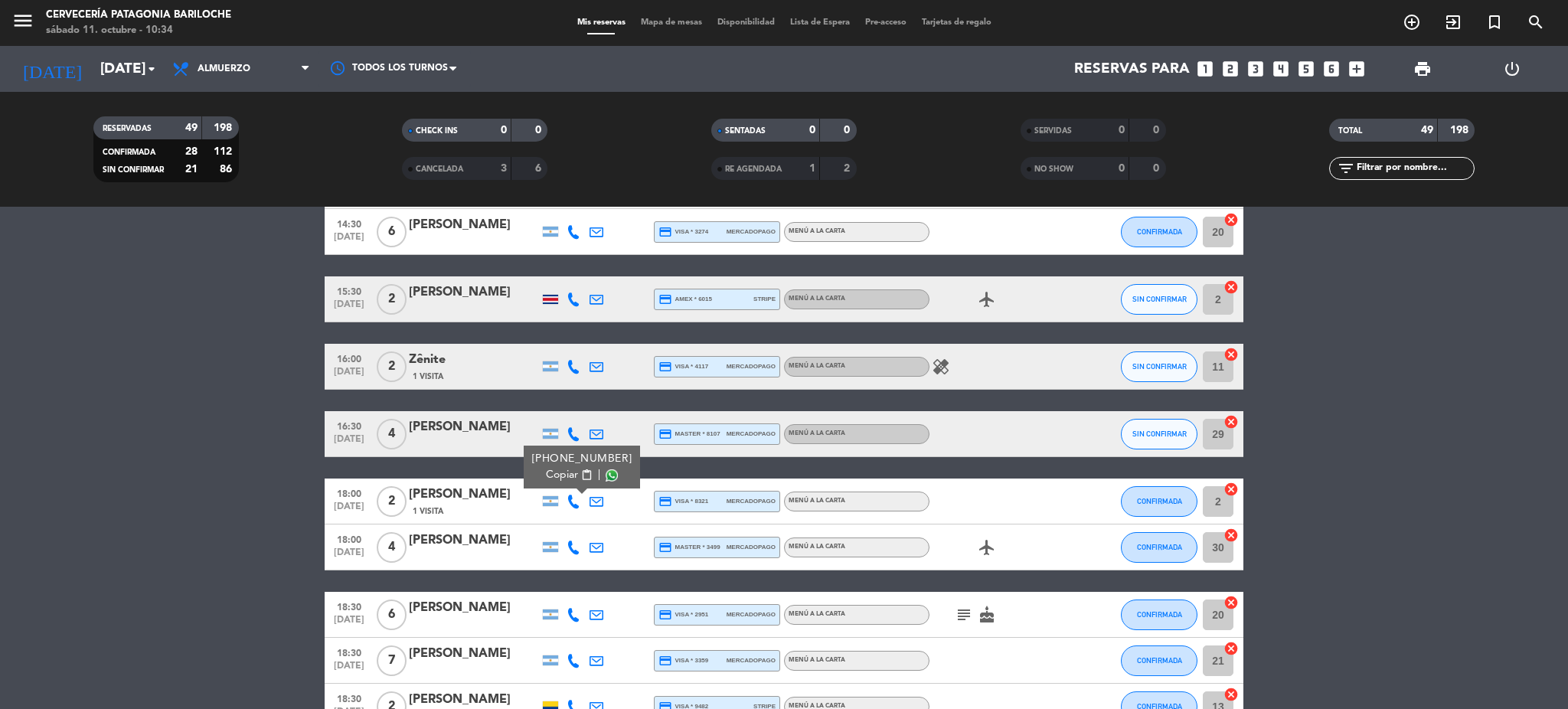
click at [234, 398] on bookings-row "12:00 [DATE] 2 [PERSON_NAME] credit_card visa * 0668 stripe MENÚ A LA CARTA fav…" at bounding box center [784, 194] width 1568 height 2486
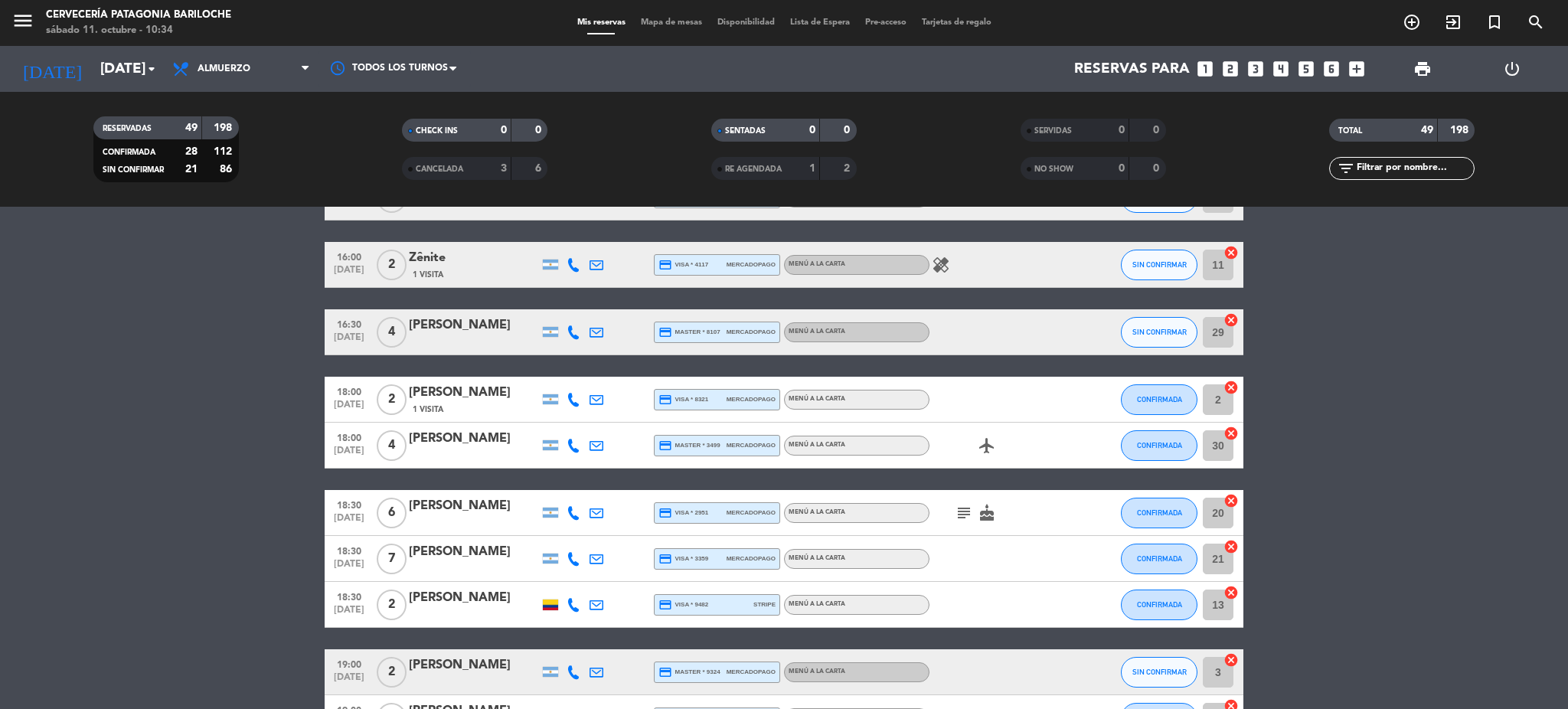
click at [574, 443] on icon at bounding box center [574, 445] width 14 height 14
click at [569, 412] on span "Copiar" at bounding box center [556, 419] width 32 height 16
click at [258, 531] on bookings-row "12:00 [DATE] 2 [PERSON_NAME] credit_card visa * 0668 stripe MENÚ A LA CARTA fav…" at bounding box center [784, 91] width 1568 height 2486
click at [576, 511] on icon at bounding box center [574, 513] width 14 height 14
click at [570, 479] on span "Copiar" at bounding box center [559, 487] width 32 height 16
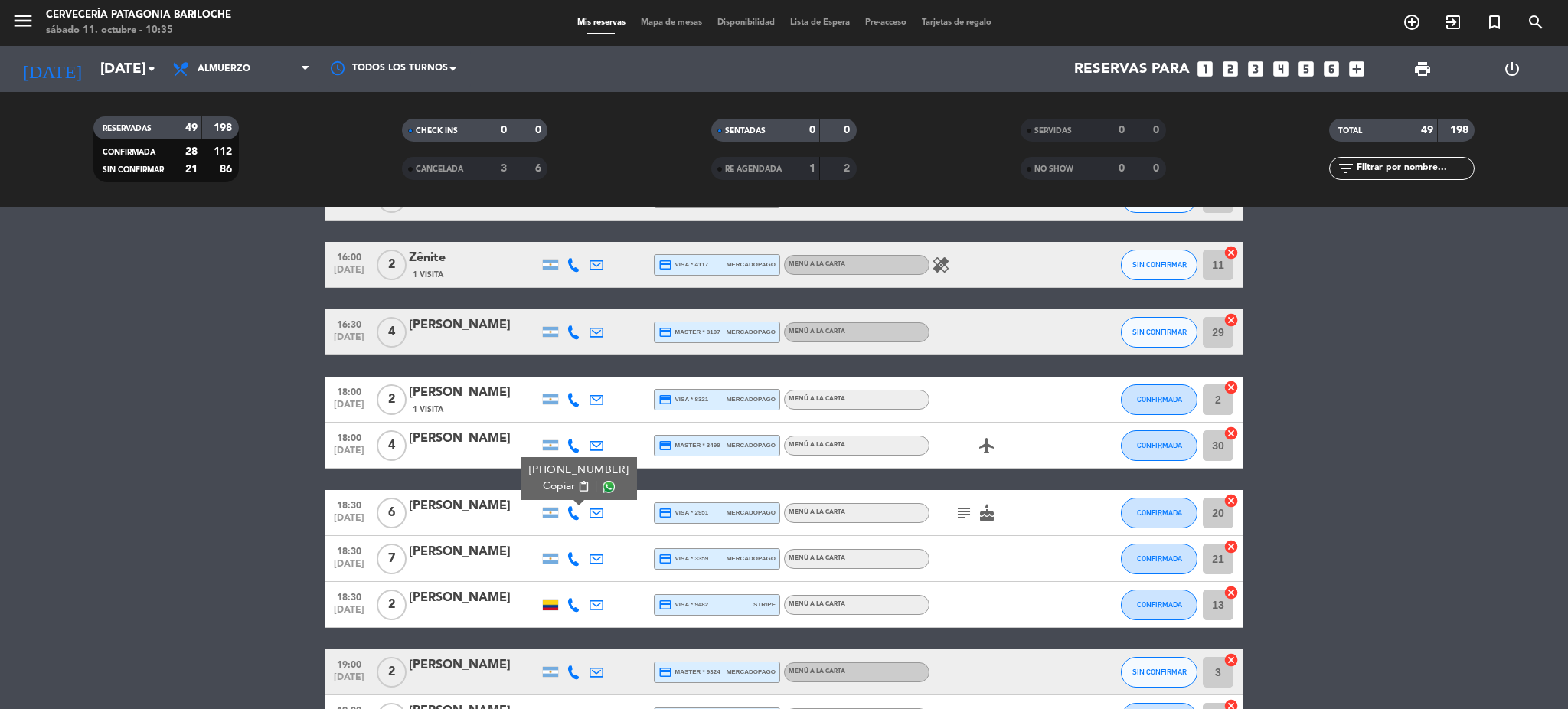
click at [239, 488] on bookings-row "12:00 [DATE] 2 [PERSON_NAME] credit_card visa * 0668 stripe MENÚ A LA CARTA fav…" at bounding box center [784, 91] width 1568 height 2486
click at [573, 559] on icon at bounding box center [574, 559] width 14 height 14
click at [571, 528] on button "Copiar content_paste" at bounding box center [569, 533] width 47 height 16
click at [119, 560] on bookings-row "12:00 [DATE] 2 [PERSON_NAME] credit_card visa * 0668 stripe MENÚ A LA CARTA fav…" at bounding box center [784, 91] width 1568 height 2486
click at [567, 598] on icon at bounding box center [574, 604] width 14 height 14
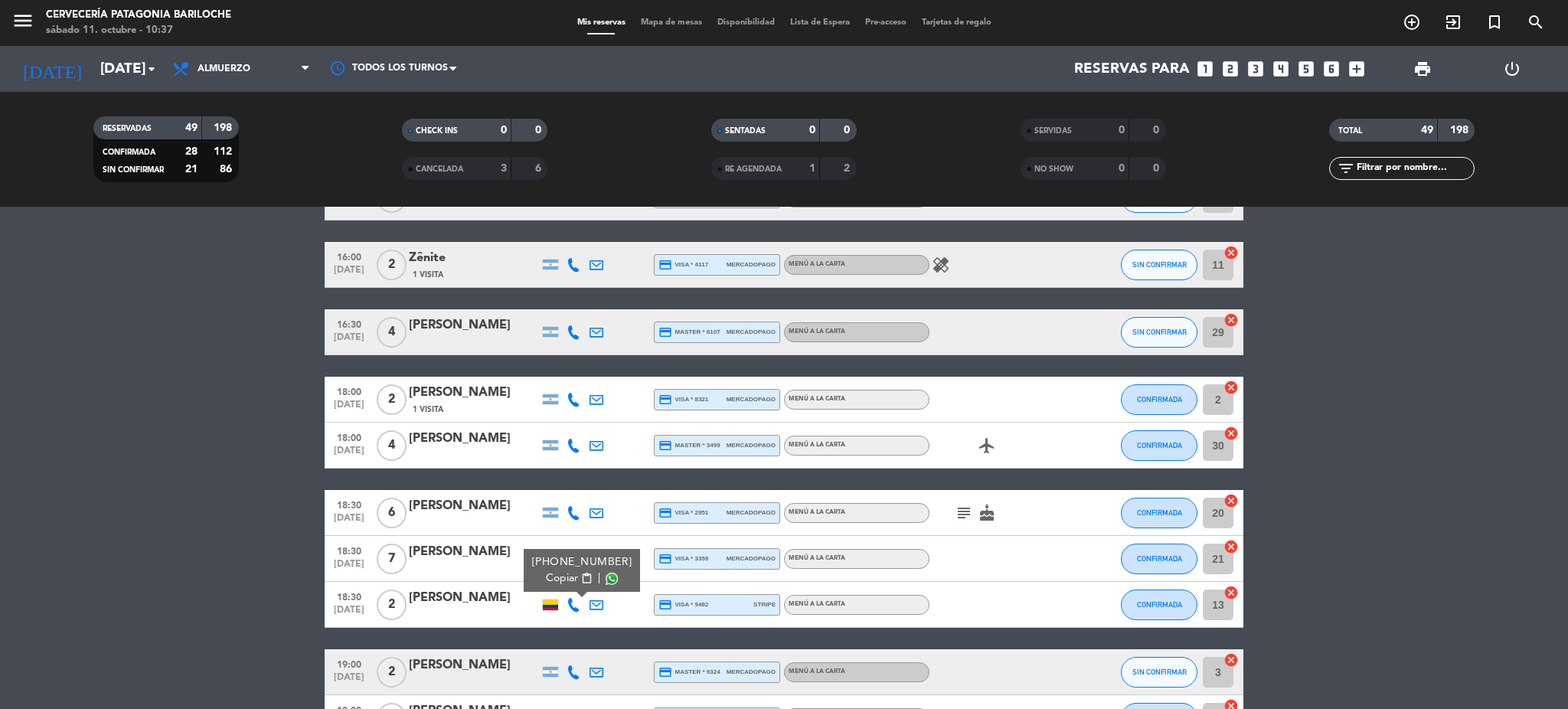
click at [567, 573] on span "Copiar" at bounding box center [561, 578] width 32 height 16
click at [227, 474] on bookings-row "12:00 [DATE] 2 [PERSON_NAME] credit_card visa * 0668 stripe MENÚ A LA CARTA fav…" at bounding box center [784, 91] width 1568 height 2486
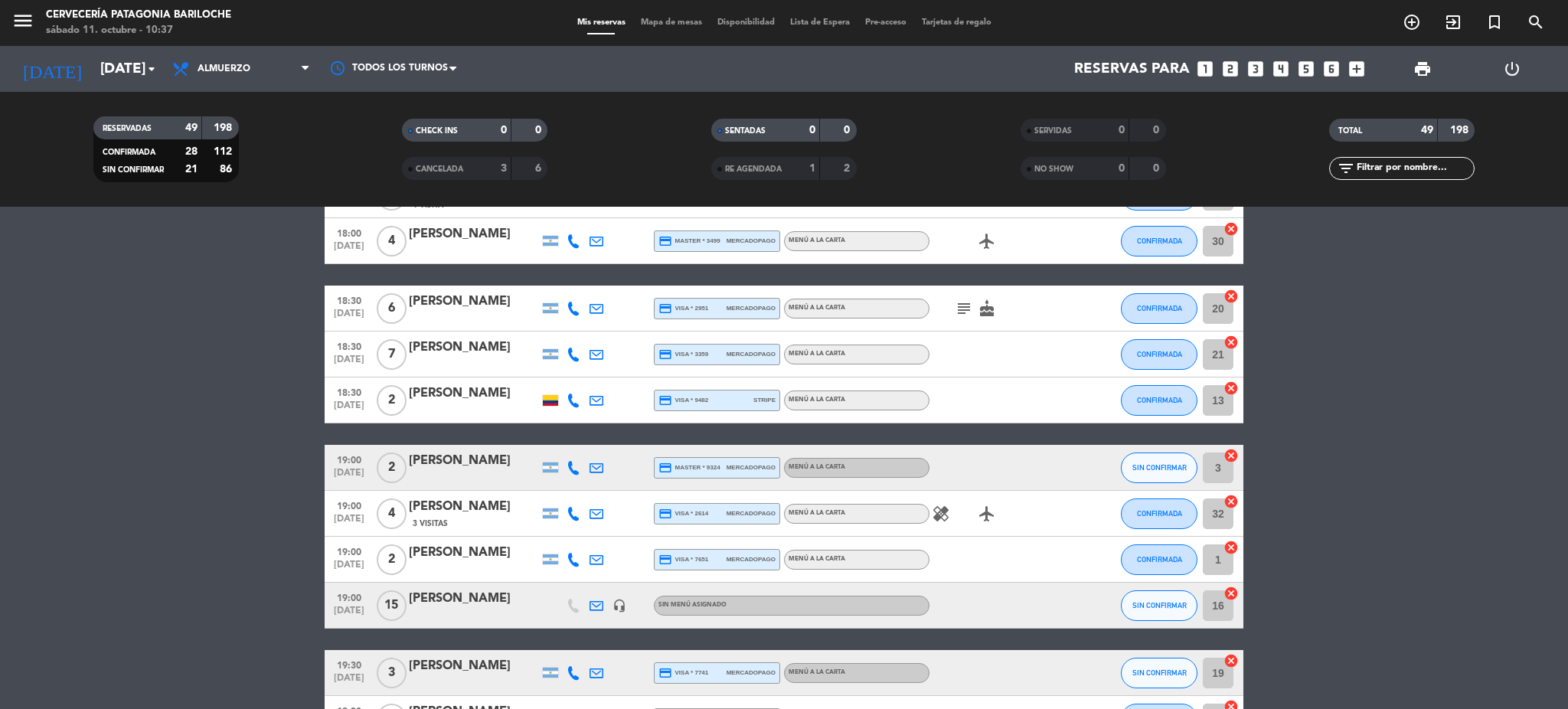
click at [568, 461] on icon at bounding box center [574, 467] width 14 height 14
click at [581, 438] on span "content_paste" at bounding box center [587, 441] width 11 height 11
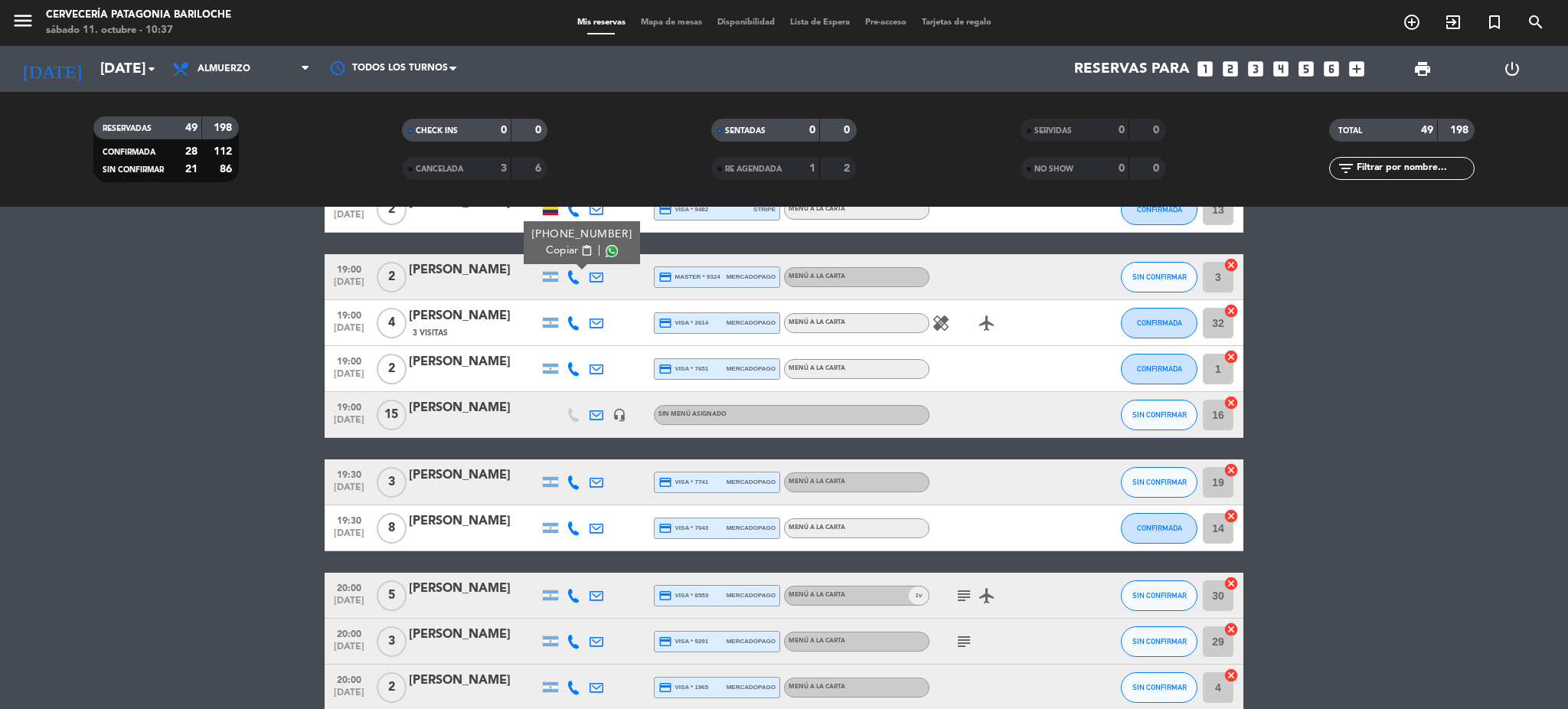
scroll to position [1722, 0]
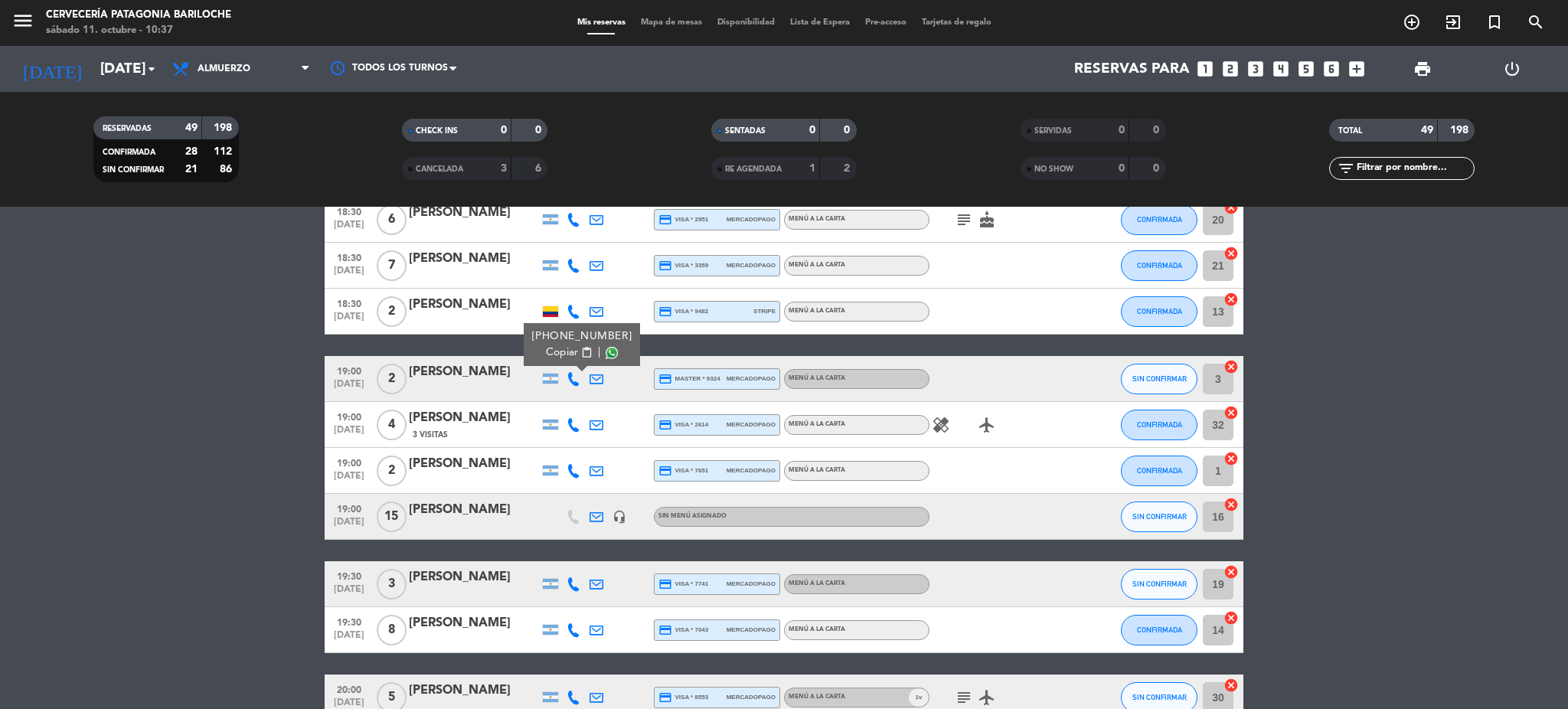
click at [581, 348] on span "content_paste" at bounding box center [587, 353] width 11 height 11
click at [570, 421] on icon at bounding box center [574, 425] width 14 height 14
click at [569, 398] on span "Copiar" at bounding box center [556, 399] width 32 height 16
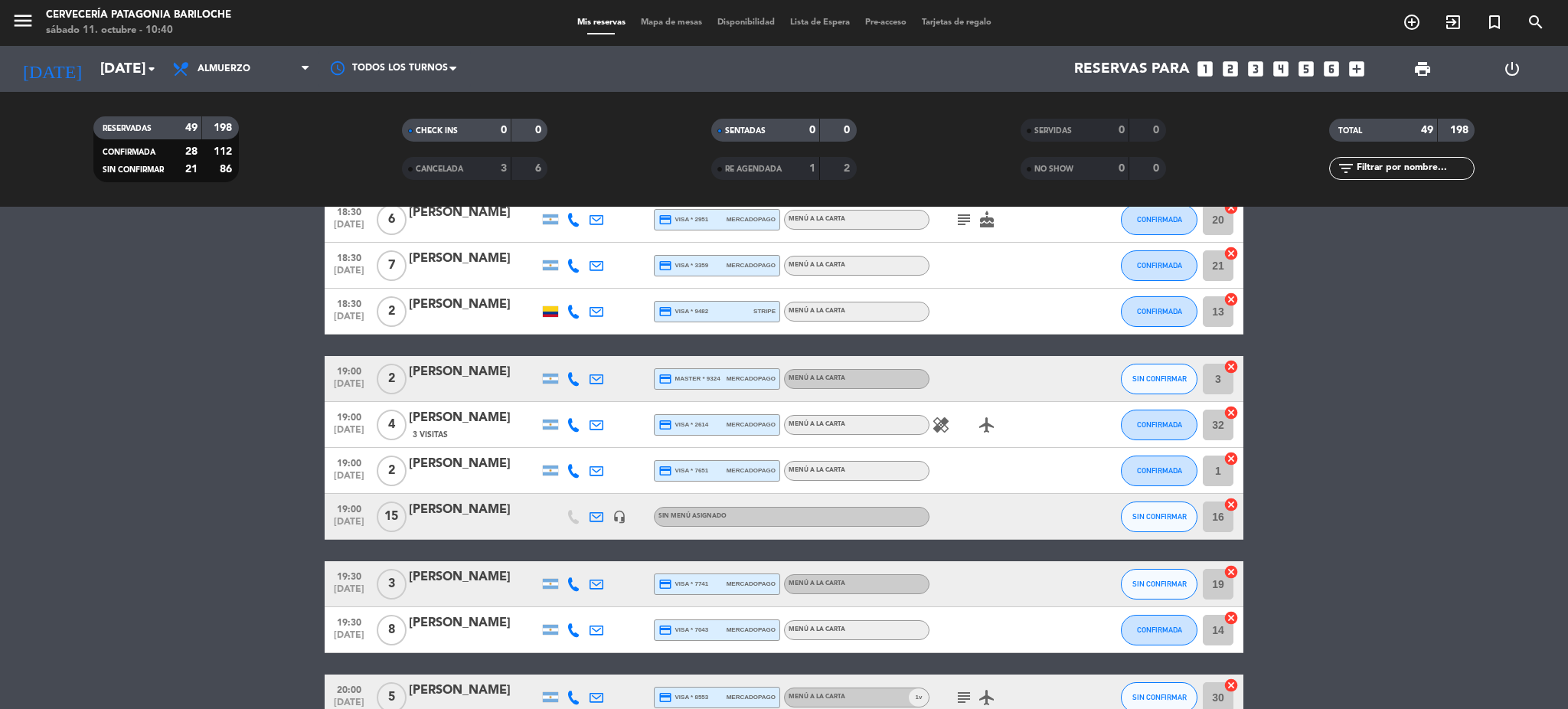
click at [570, 472] on icon at bounding box center [574, 470] width 14 height 14
click at [568, 442] on span "Copiar" at bounding box center [561, 444] width 32 height 16
click at [616, 521] on icon "headset_mic" at bounding box center [619, 516] width 14 height 14
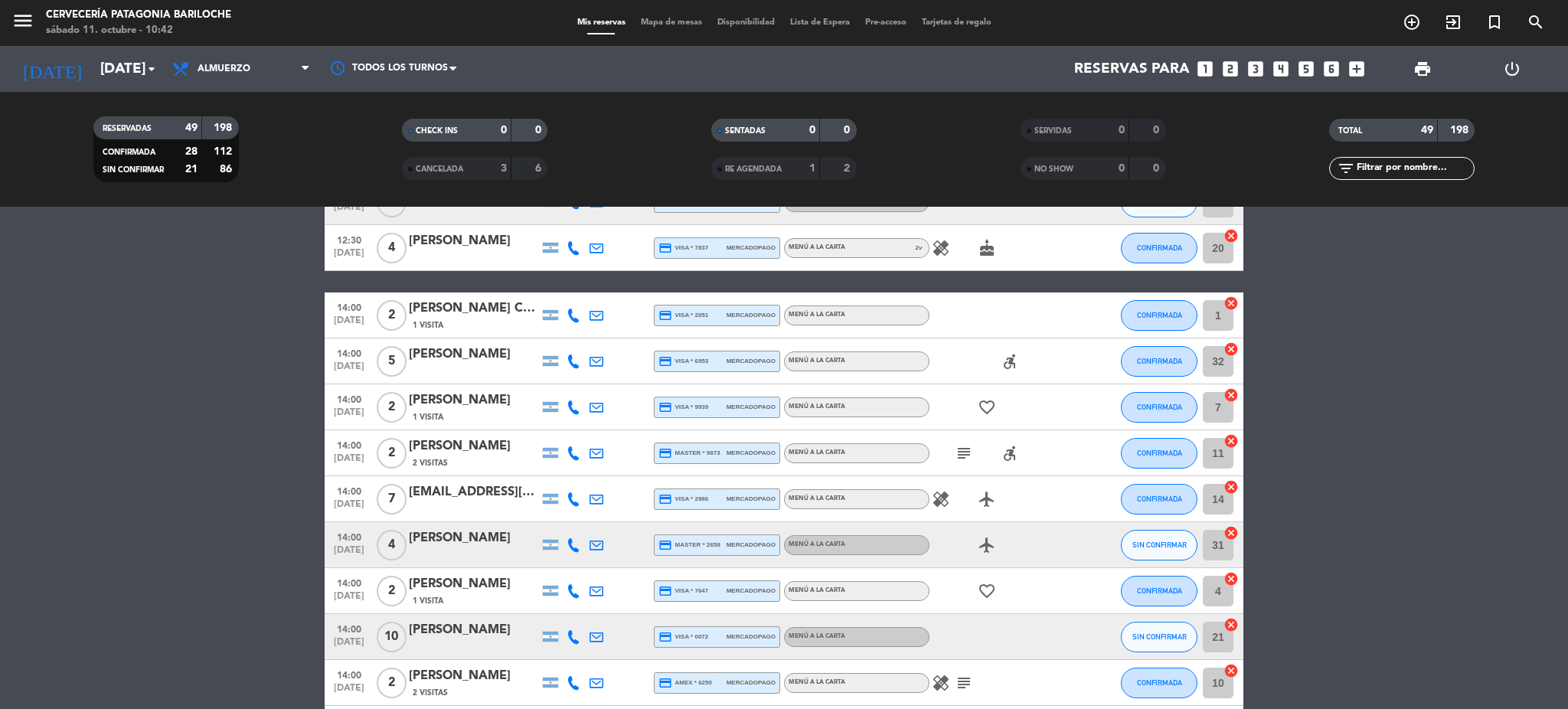
scroll to position [0, 0]
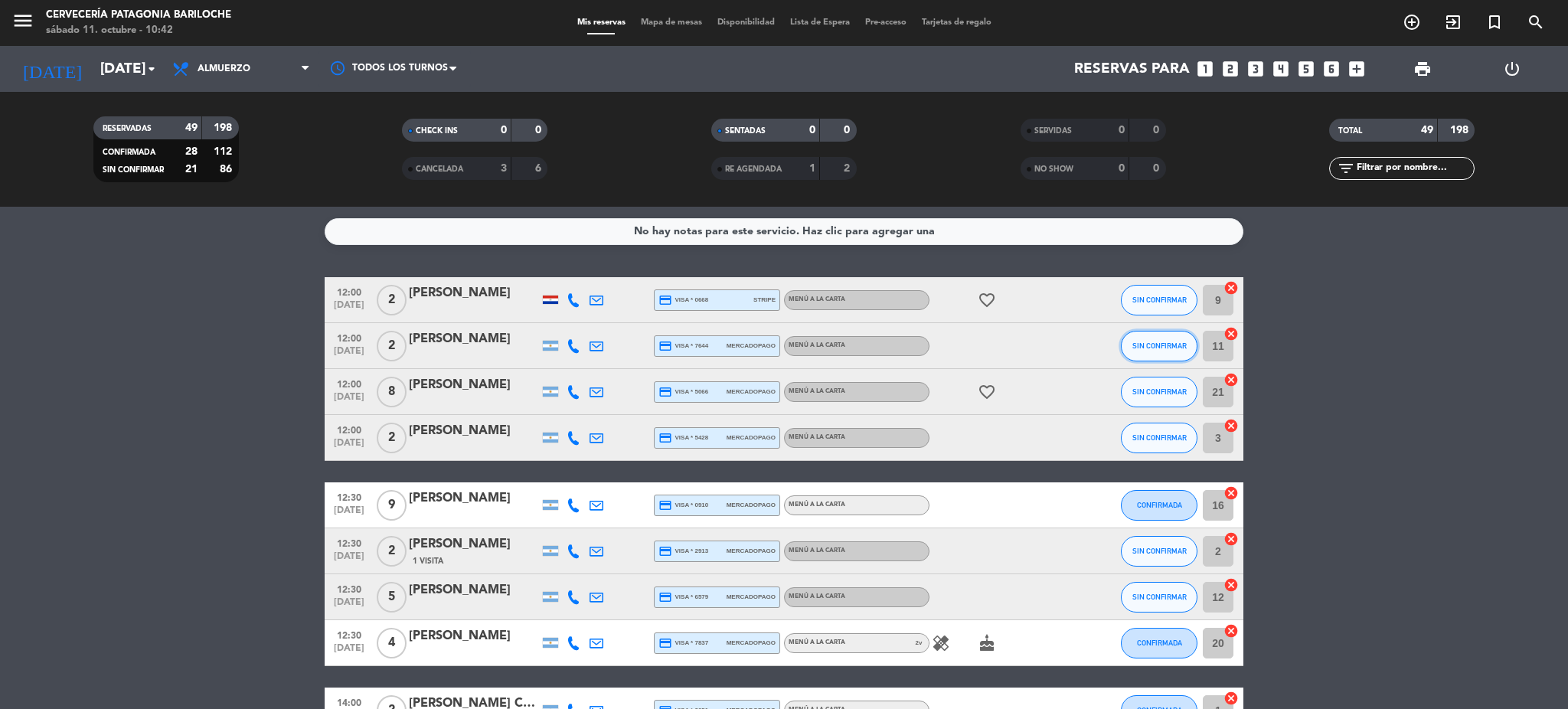
click at [1144, 347] on span "SIN CONFIRMAR" at bounding box center [1159, 346] width 55 height 8
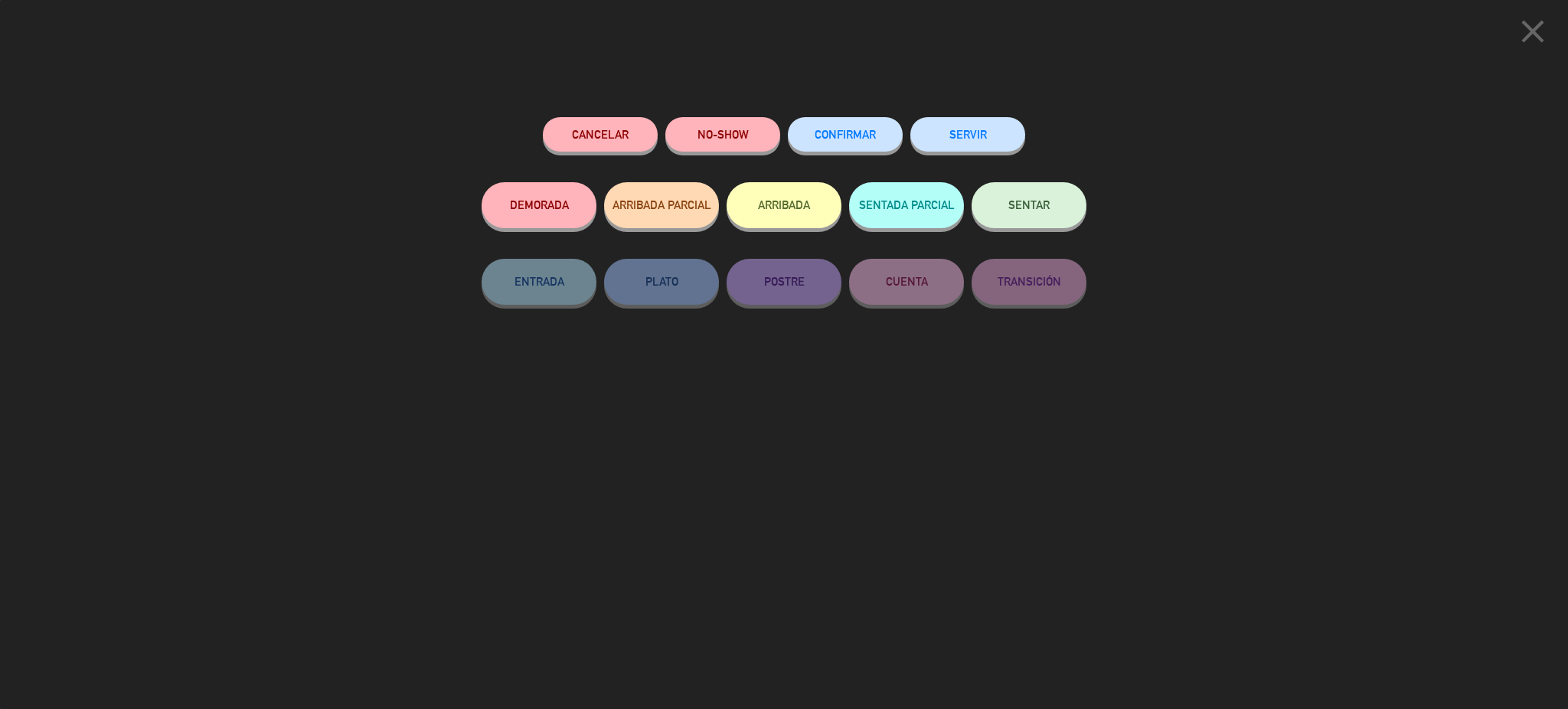
click at [838, 132] on span "CONFIRMAR" at bounding box center [845, 135] width 61 height 13
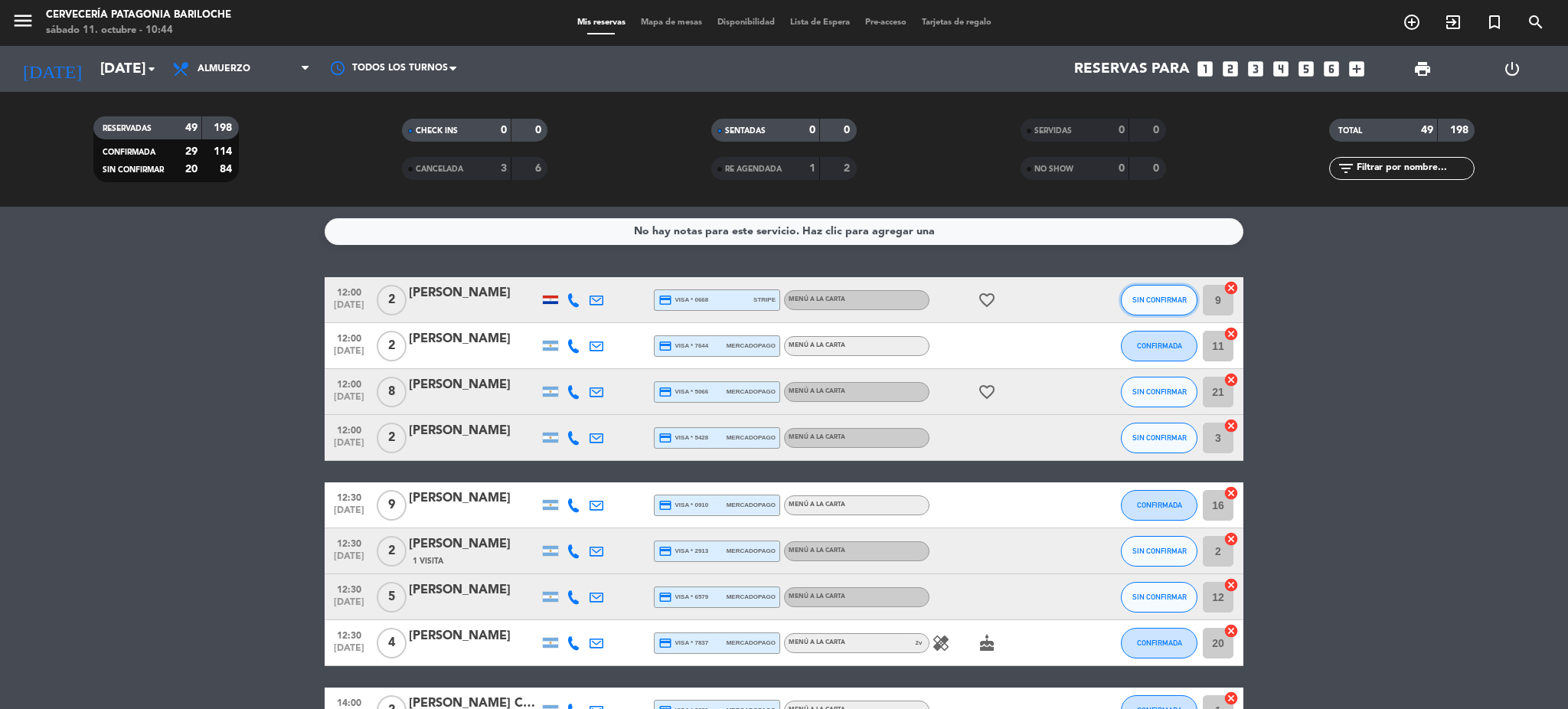
click at [1173, 302] on span "SIN CONFIRMAR" at bounding box center [1159, 300] width 55 height 8
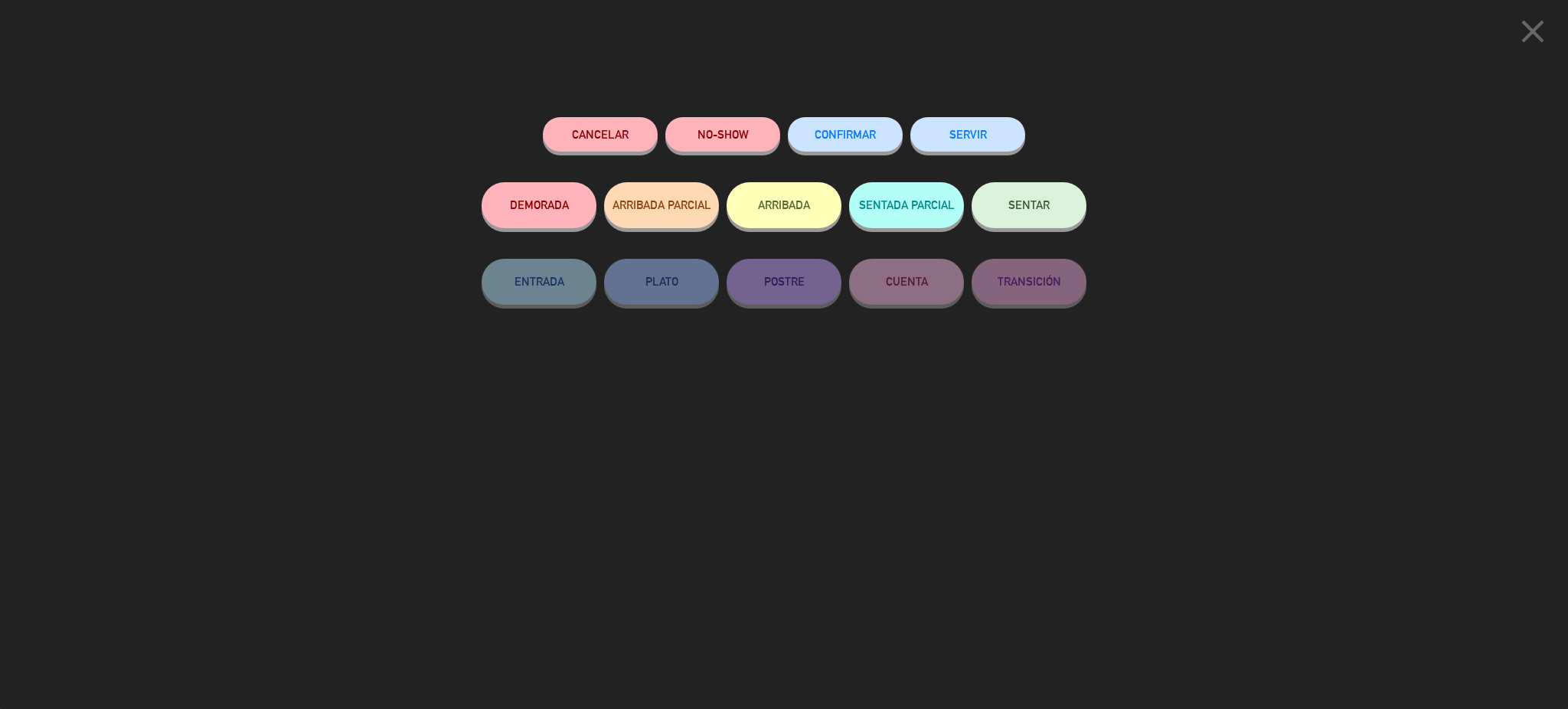
click at [819, 117] on div "CONFIRMAR" at bounding box center [845, 149] width 115 height 65
click at [821, 126] on button "CONFIRMAR" at bounding box center [845, 134] width 115 height 34
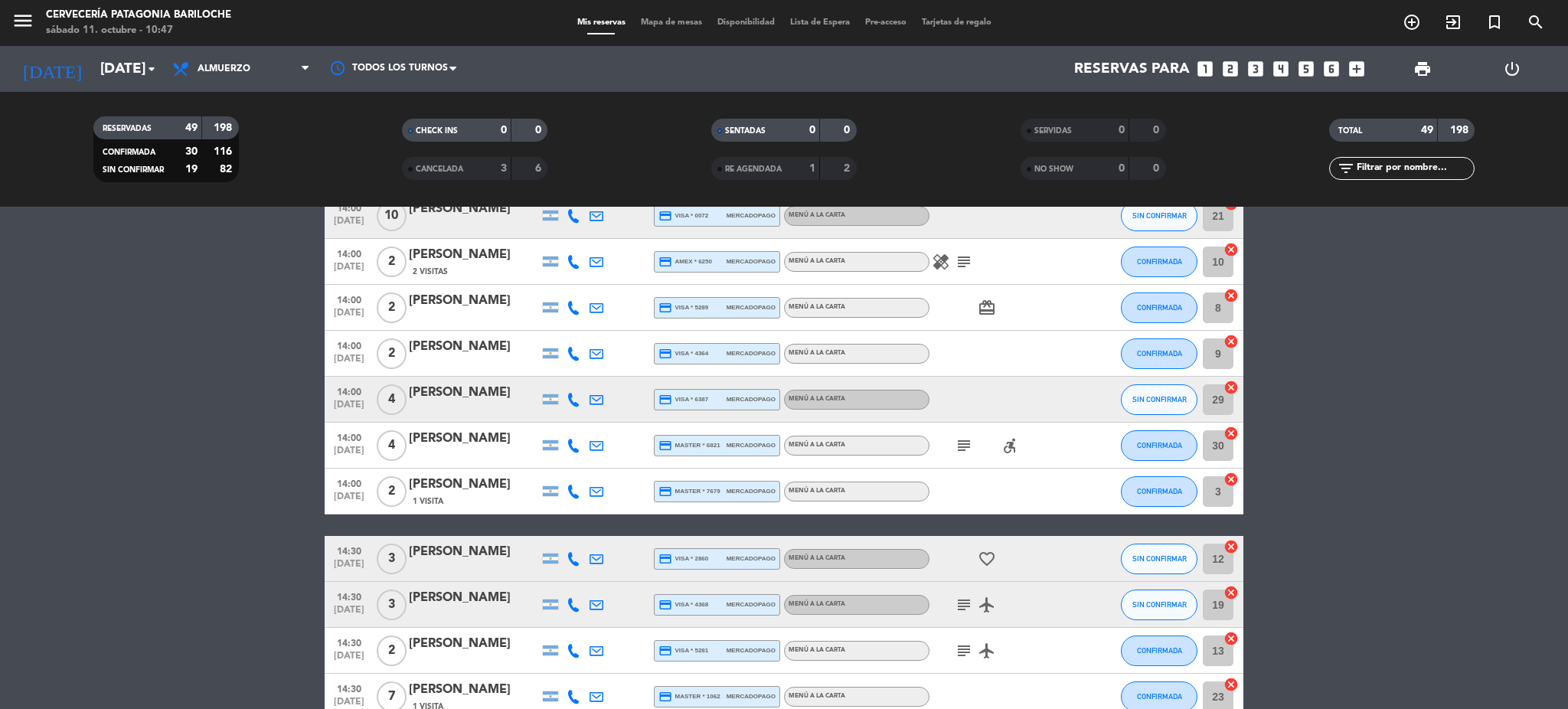
scroll to position [613, 0]
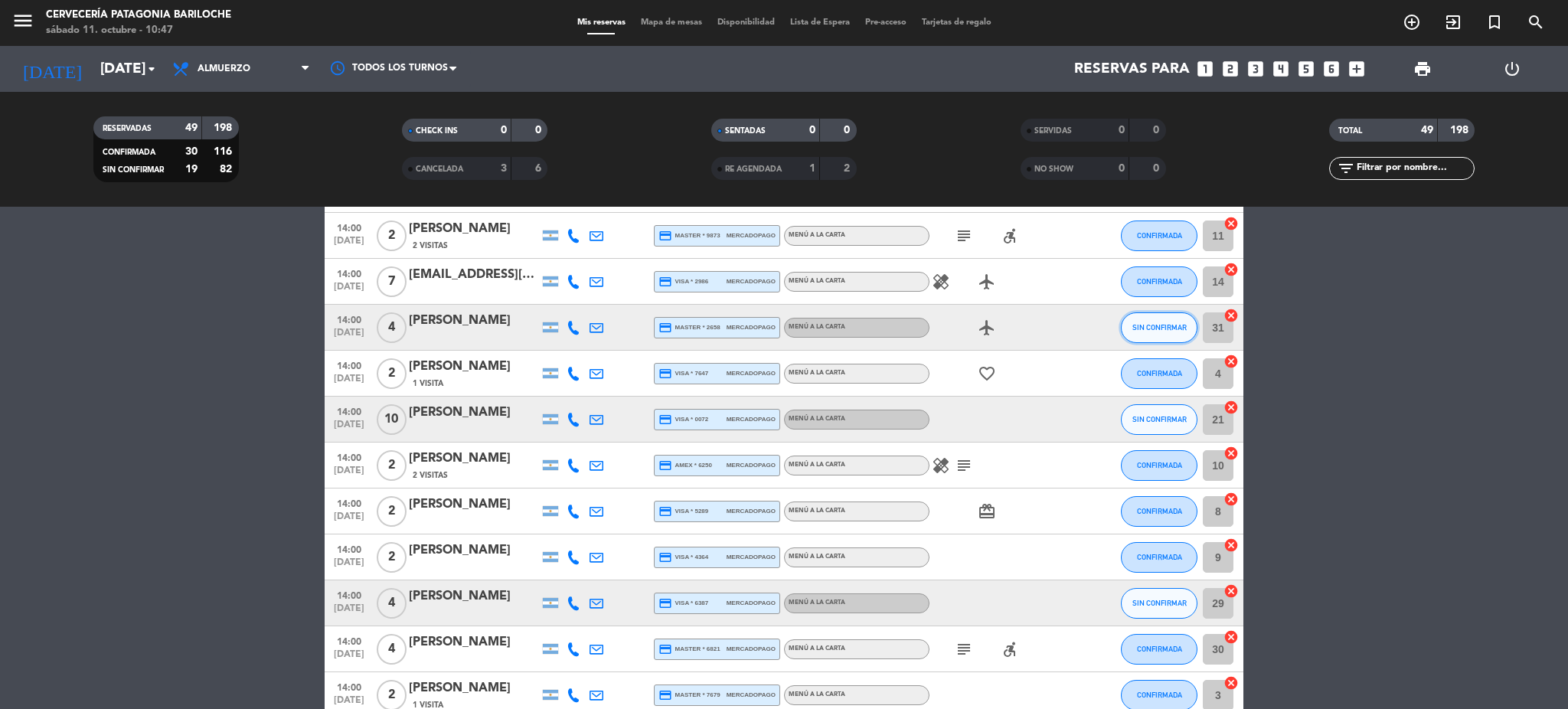
click at [1167, 323] on span "SIN CONFIRMAR" at bounding box center [1159, 328] width 55 height 8
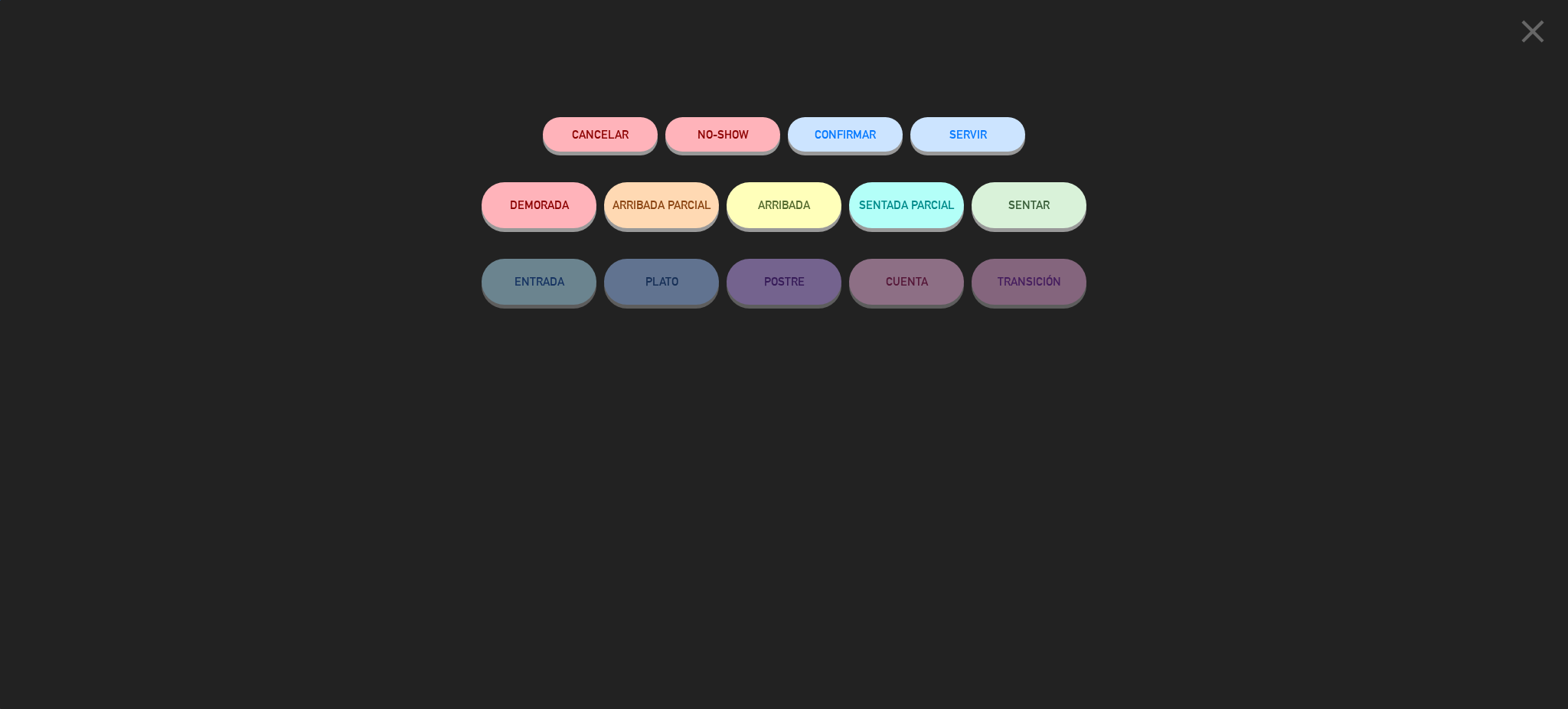
click at [828, 130] on span "CONFIRMAR" at bounding box center [845, 135] width 61 height 13
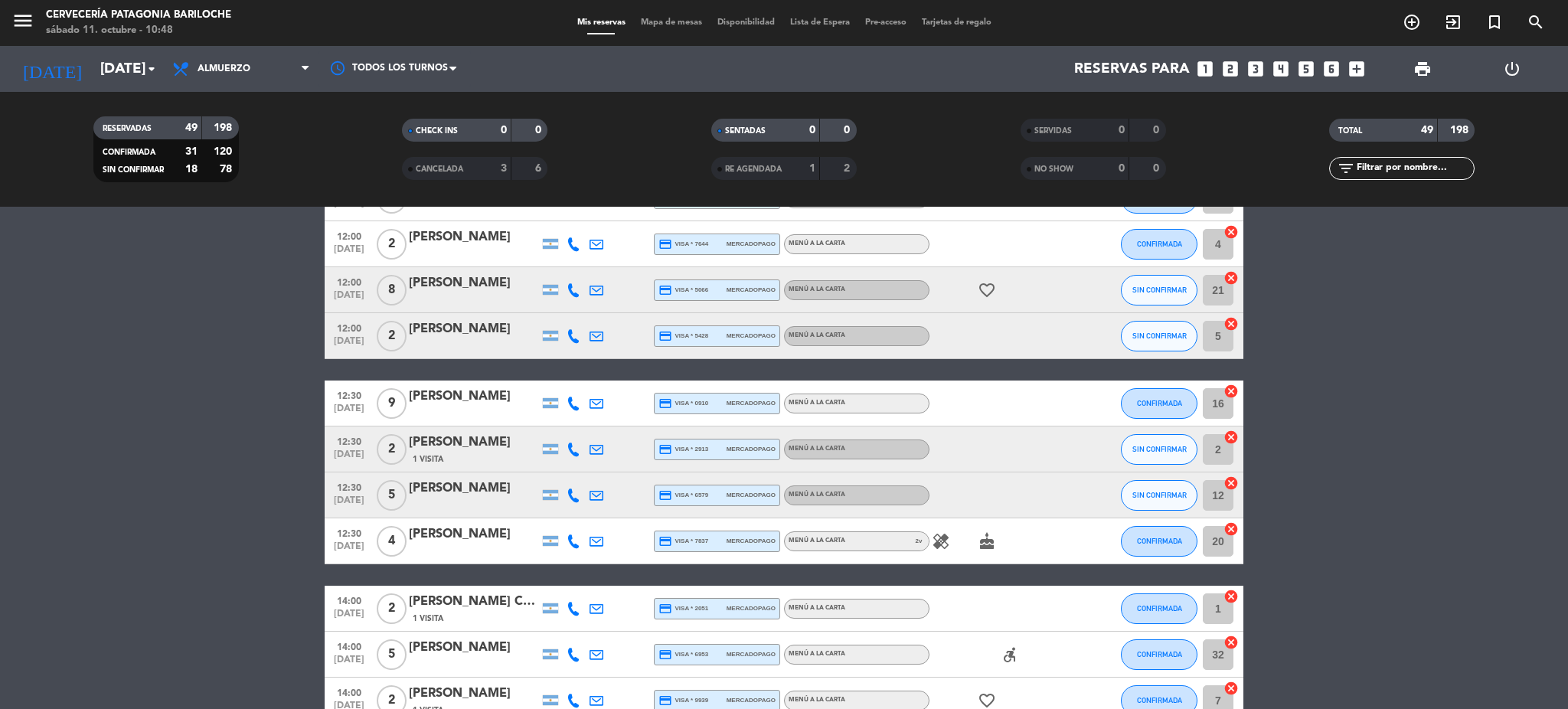
scroll to position [0, 0]
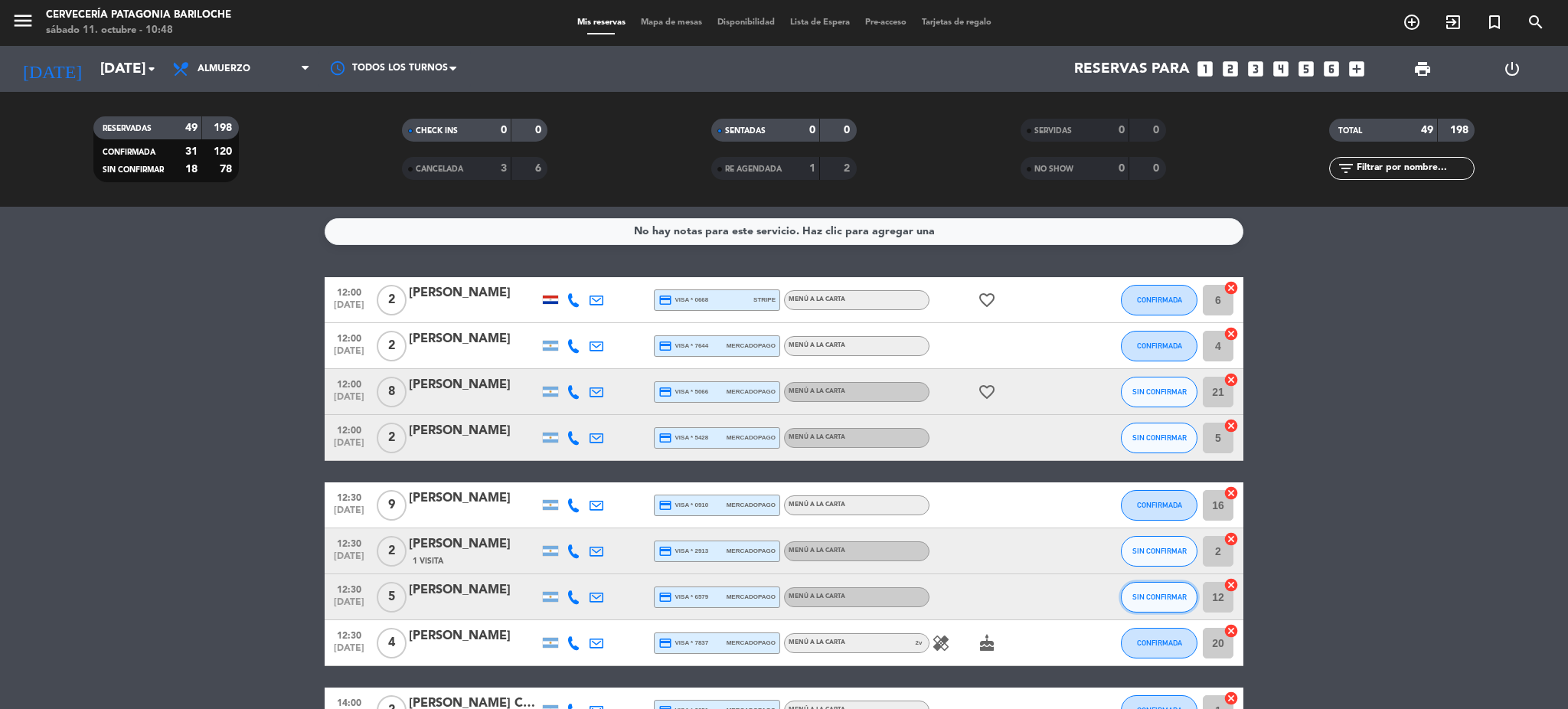
click at [1160, 590] on button "SIN CONFIRMAR" at bounding box center [1159, 596] width 77 height 30
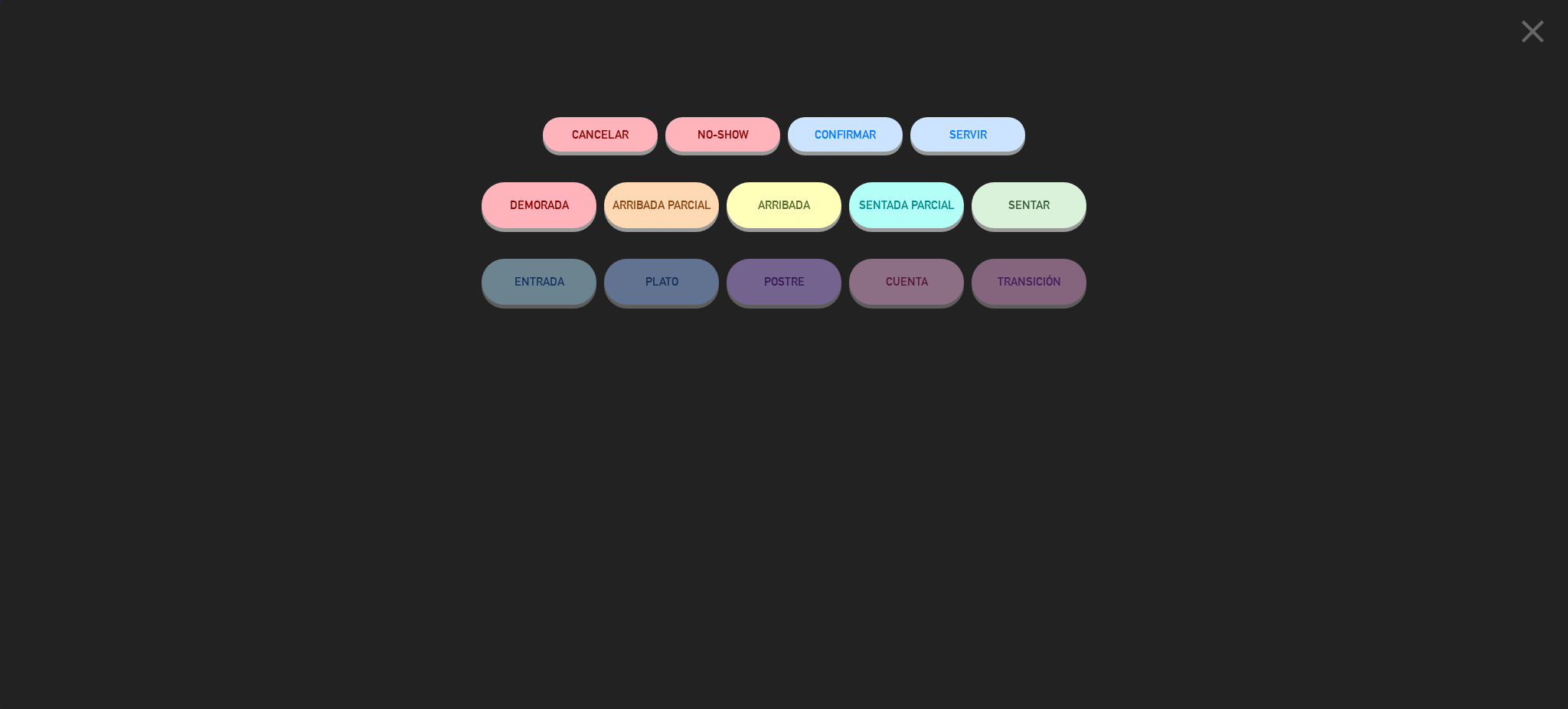
click at [840, 146] on button "CONFIRMAR" at bounding box center [845, 134] width 115 height 34
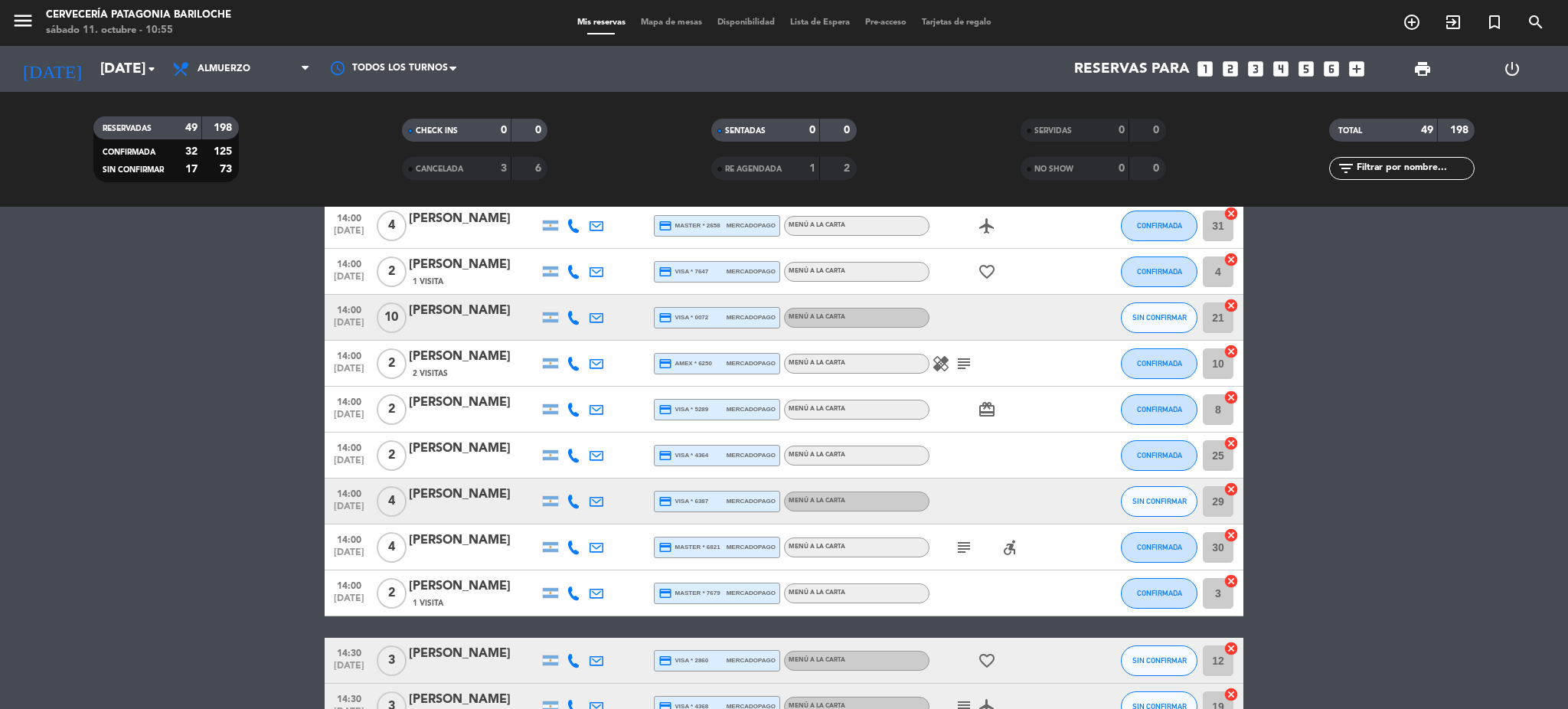
scroll to position [613, 0]
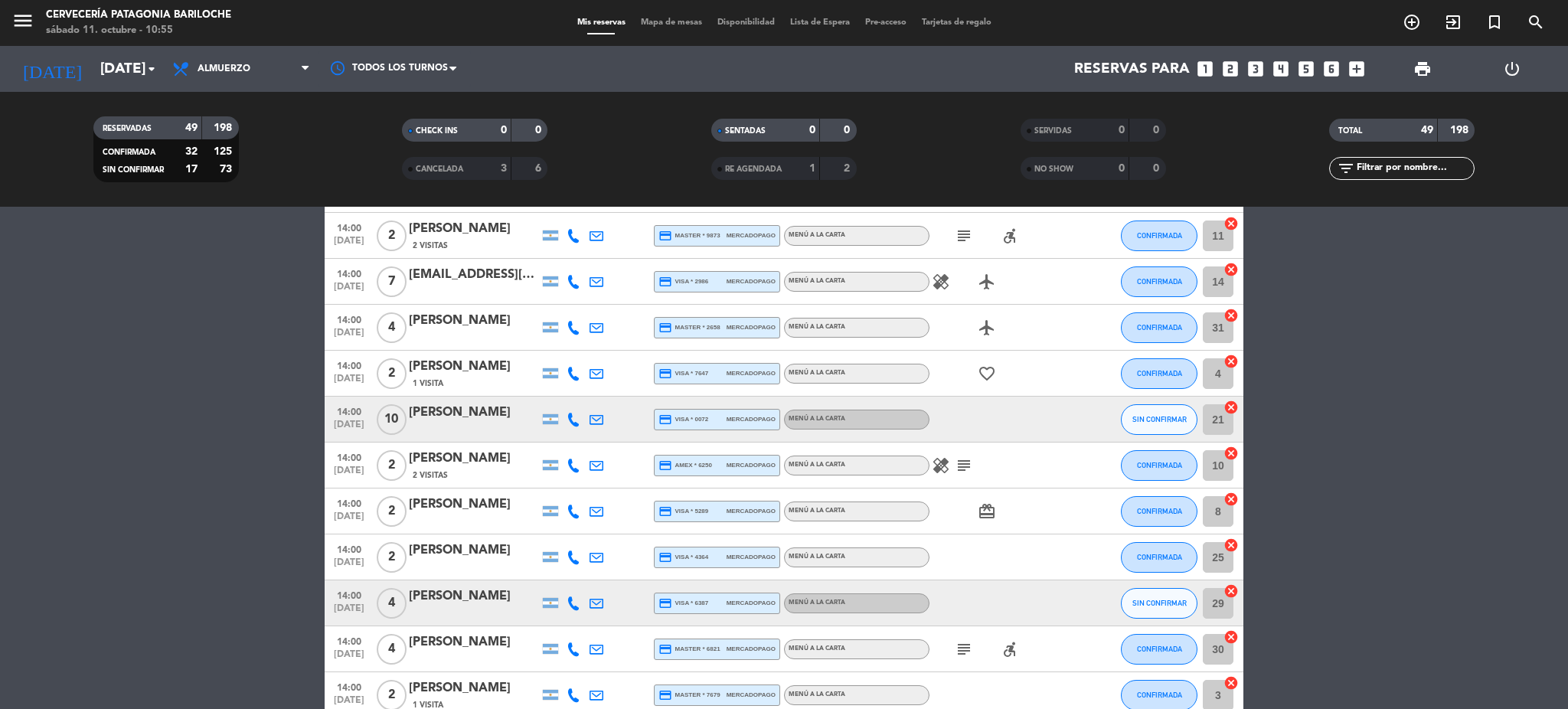
click at [965, 463] on icon "subject" at bounding box center [964, 466] width 18 height 18
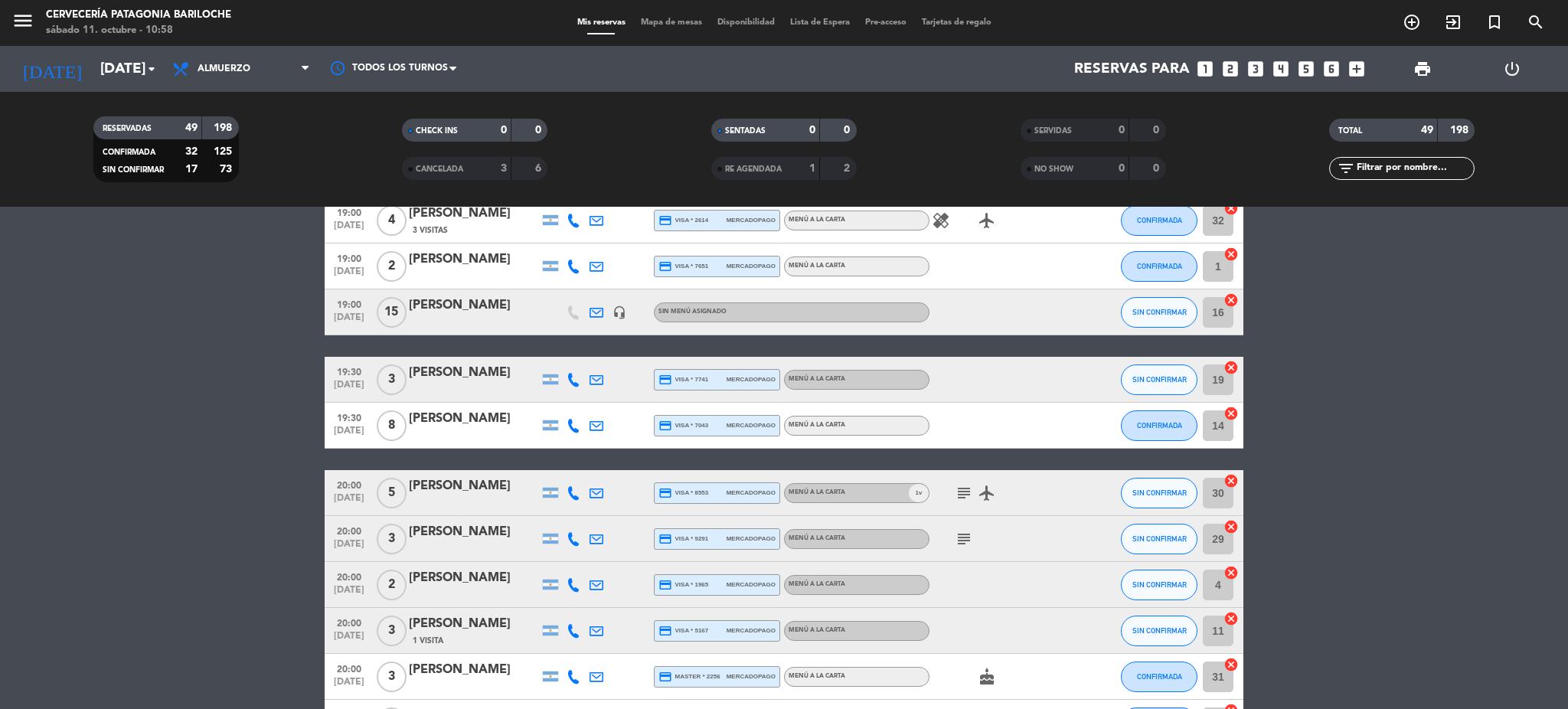
scroll to position [1722, 0]
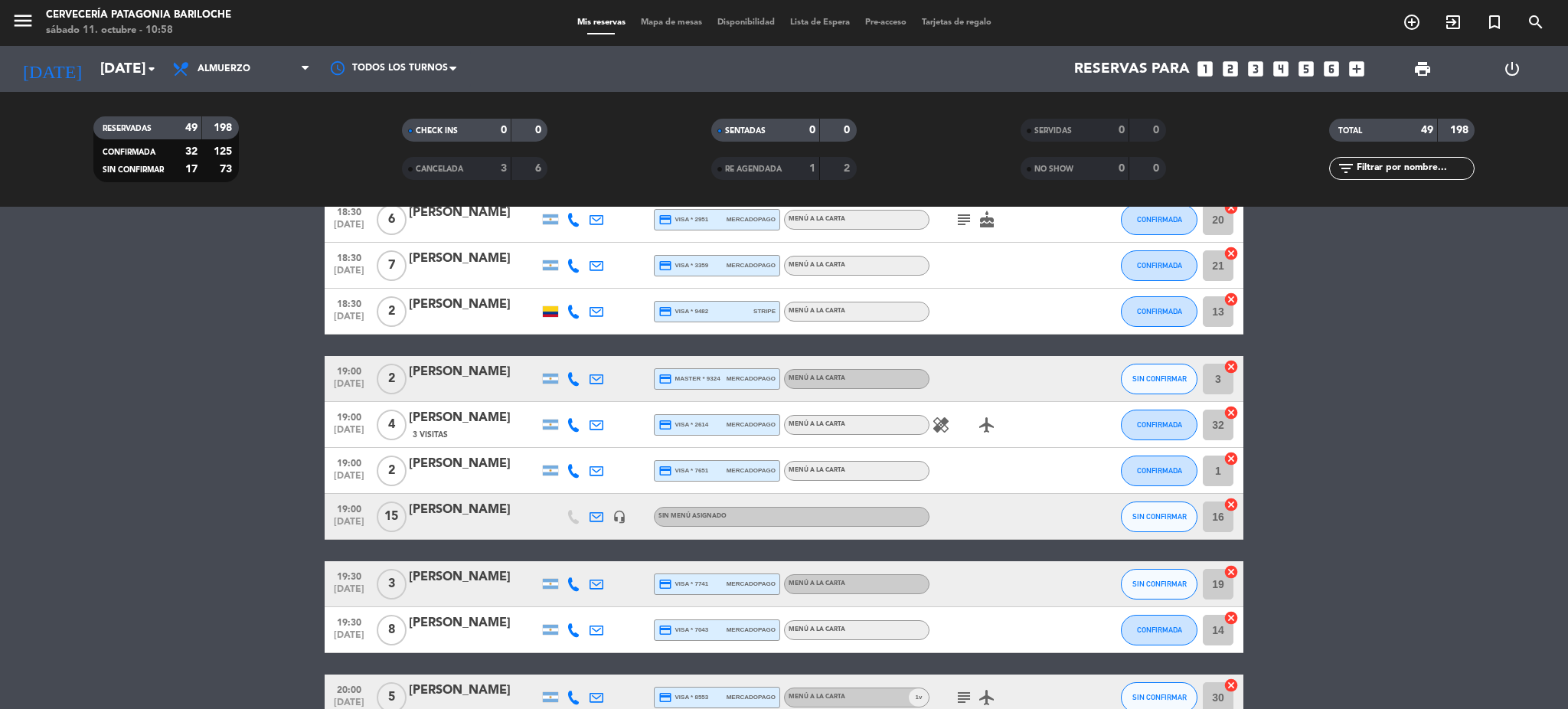
click at [622, 516] on icon "headset_mic" at bounding box center [619, 516] width 14 height 14
click at [614, 535] on div "headset_mic [PERSON_NAME]" at bounding box center [619, 516] width 23 height 45
